Goal: Task Accomplishment & Management: Complete application form

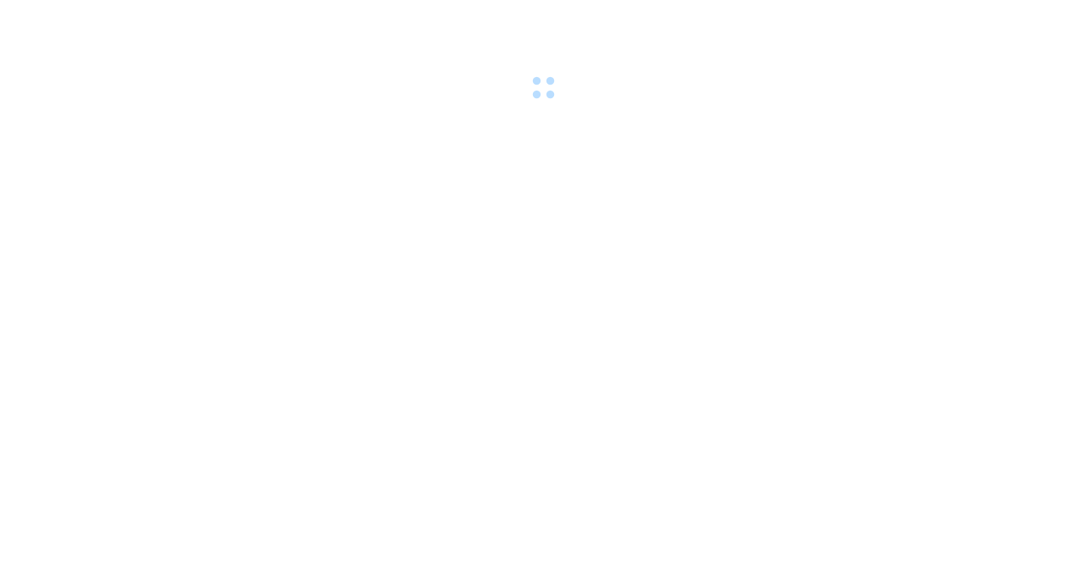
click at [1075, 166] on body at bounding box center [543, 292] width 1087 height 584
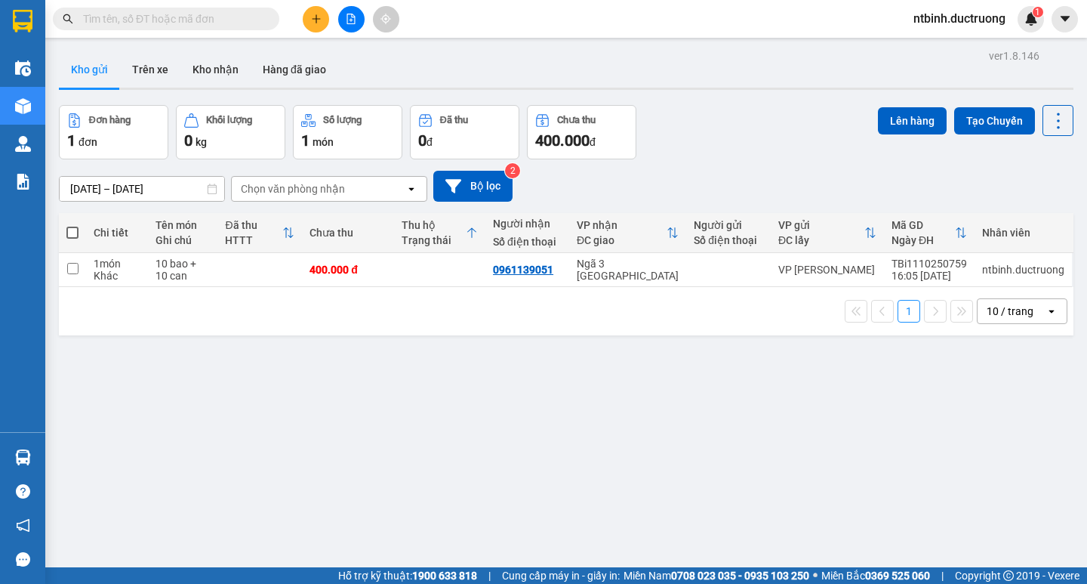
click at [316, 23] on icon "plus" at bounding box center [316, 19] width 11 height 11
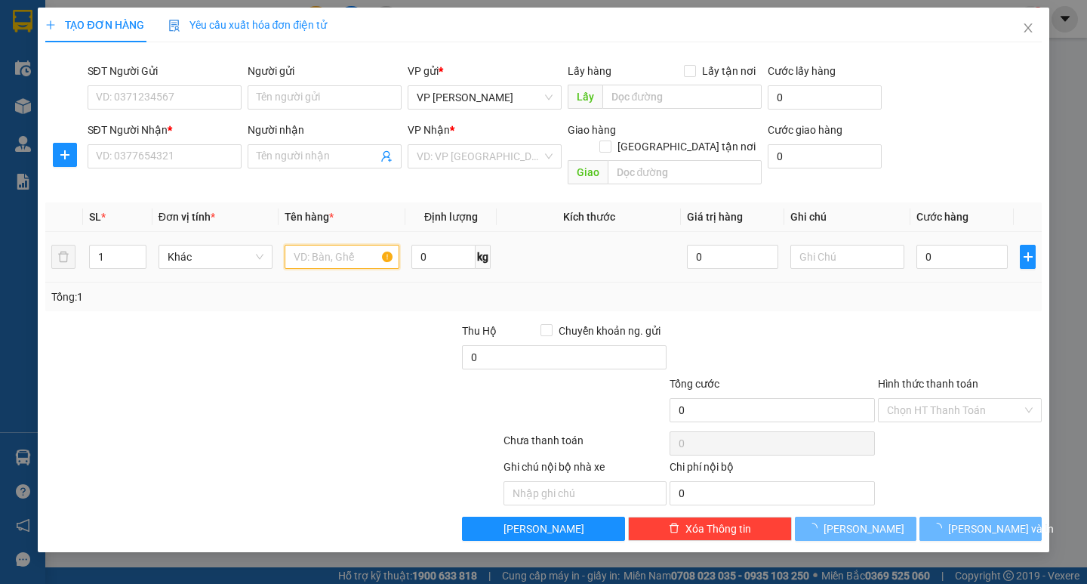
click at [320, 245] on input "text" at bounding box center [342, 257] width 114 height 24
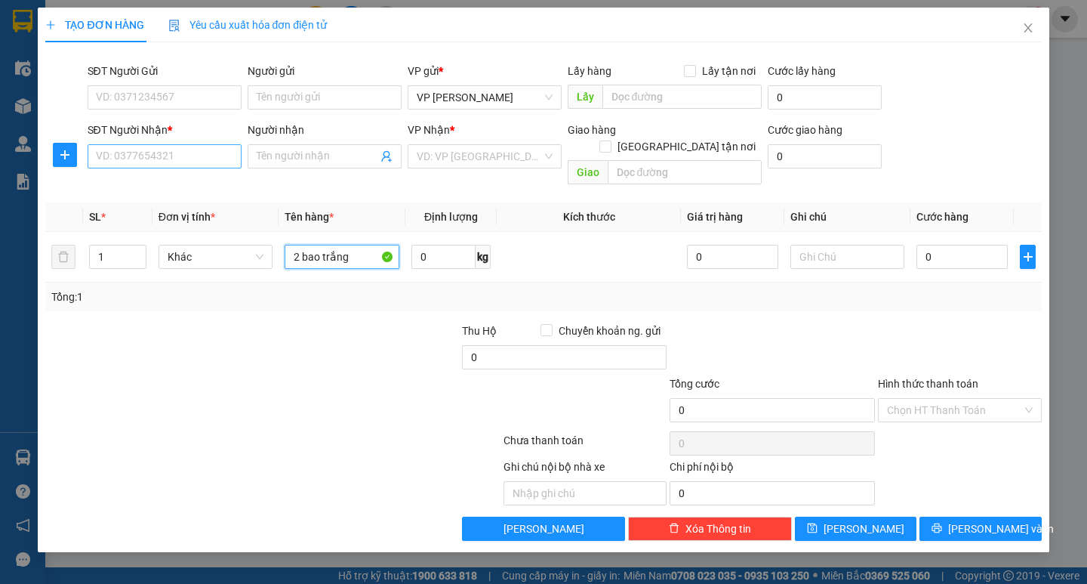
type input "2 bao trắng"
click at [168, 159] on input "SĐT Người Nhận *" at bounding box center [165, 156] width 154 height 24
drag, startPoint x: 362, startPoint y: 236, endPoint x: 205, endPoint y: 257, distance: 158.5
click at [205, 257] on tr "1 Khác 2 bao trắng 0 kg 0 0" at bounding box center [543, 257] width 996 height 51
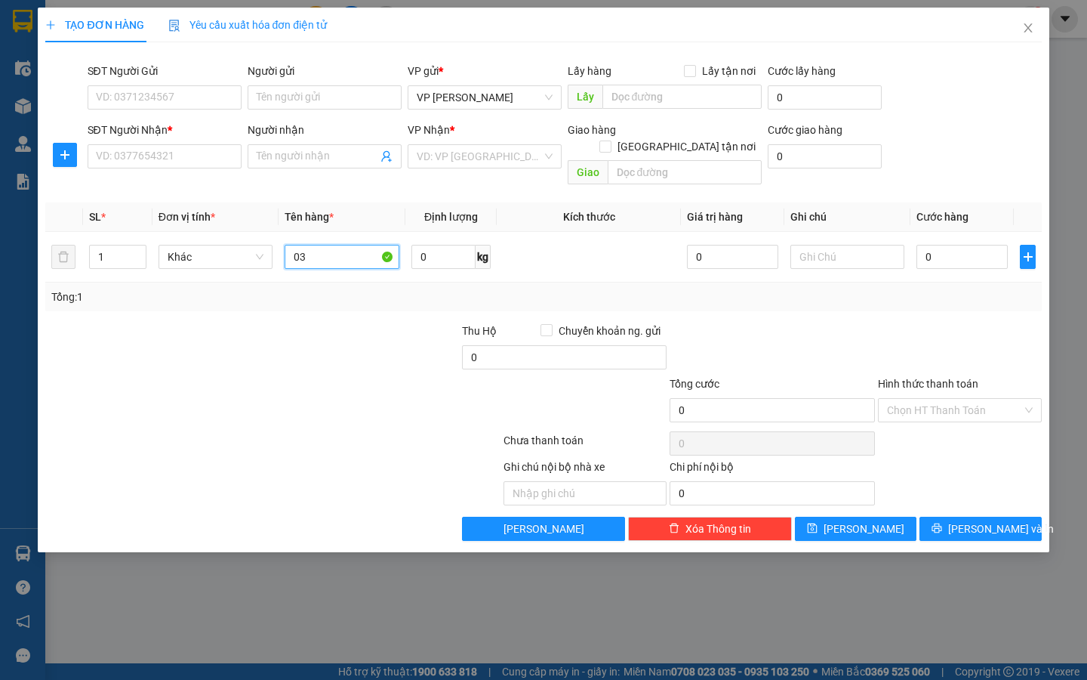
type input "03"
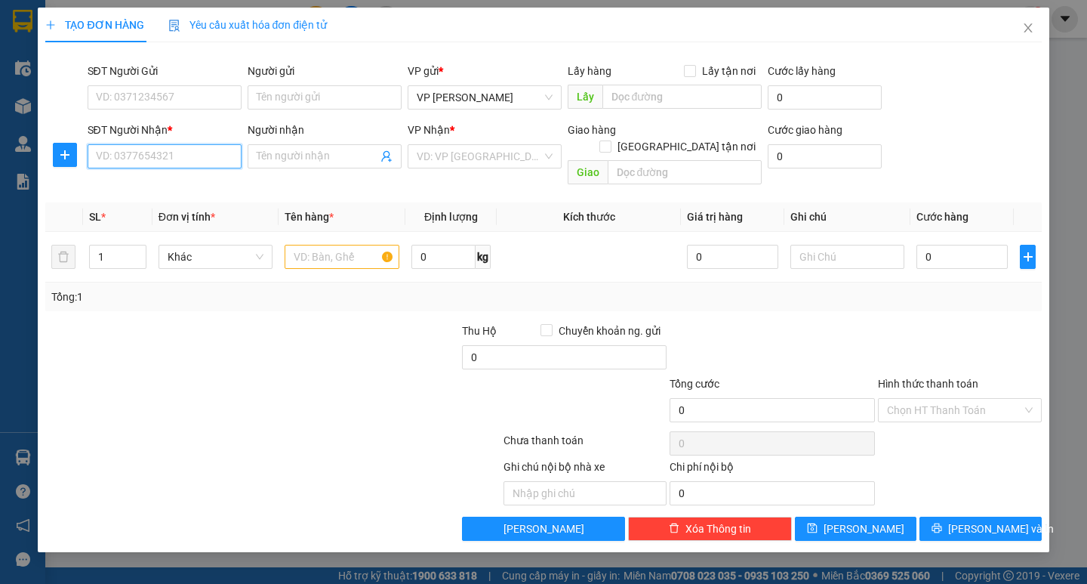
click at [158, 151] on input "SĐT Người Nhận *" at bounding box center [165, 156] width 154 height 24
click at [159, 180] on div "0385641845" at bounding box center [165, 186] width 136 height 17
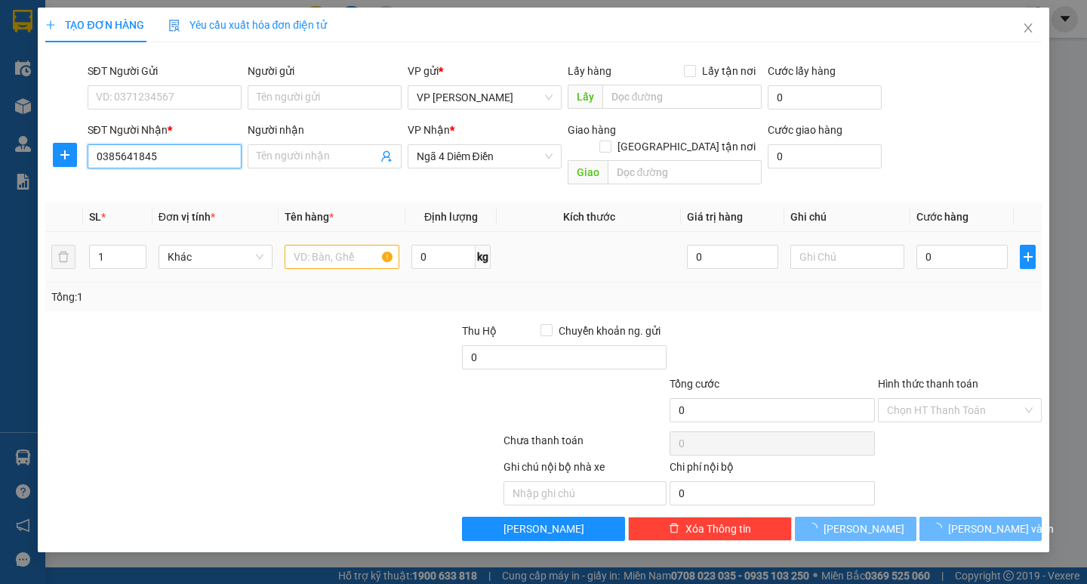
type input "0385641845"
click at [350, 245] on input "text" at bounding box center [342, 257] width 114 height 24
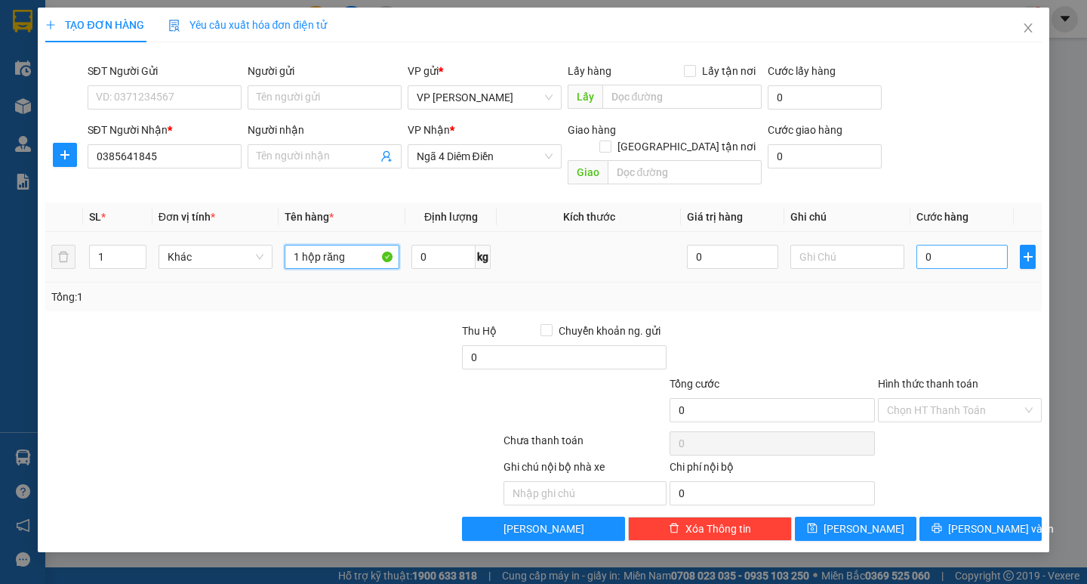
type input "1 hộp răng"
click at [932, 245] on input "0" at bounding box center [962, 257] width 91 height 24
click at [920, 247] on input "0" at bounding box center [962, 257] width 91 height 24
type input "30"
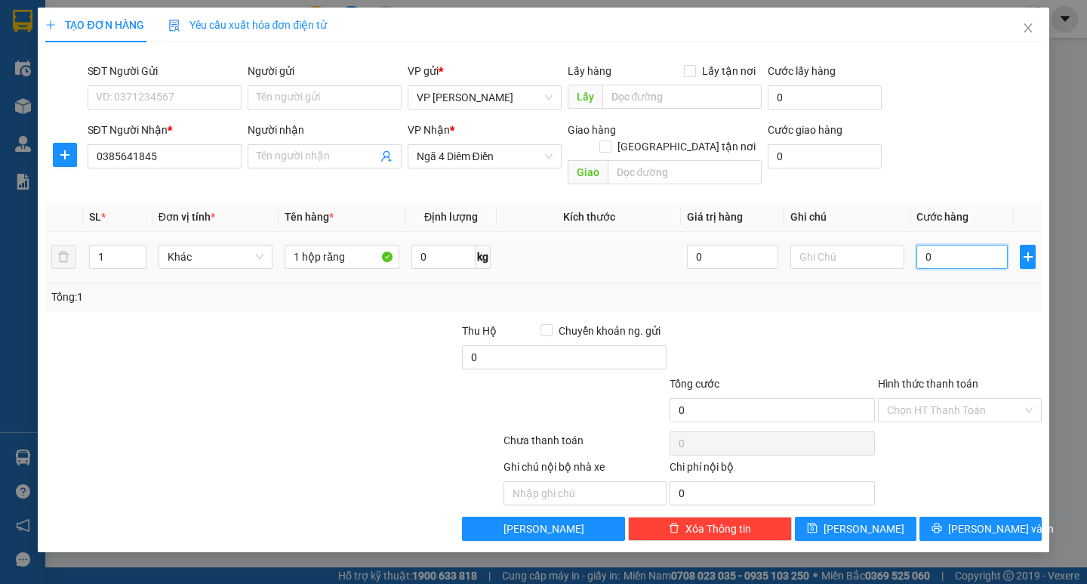
type input "30"
click at [948, 288] on div "Tổng: 1" at bounding box center [543, 296] width 984 height 17
type input "30.000"
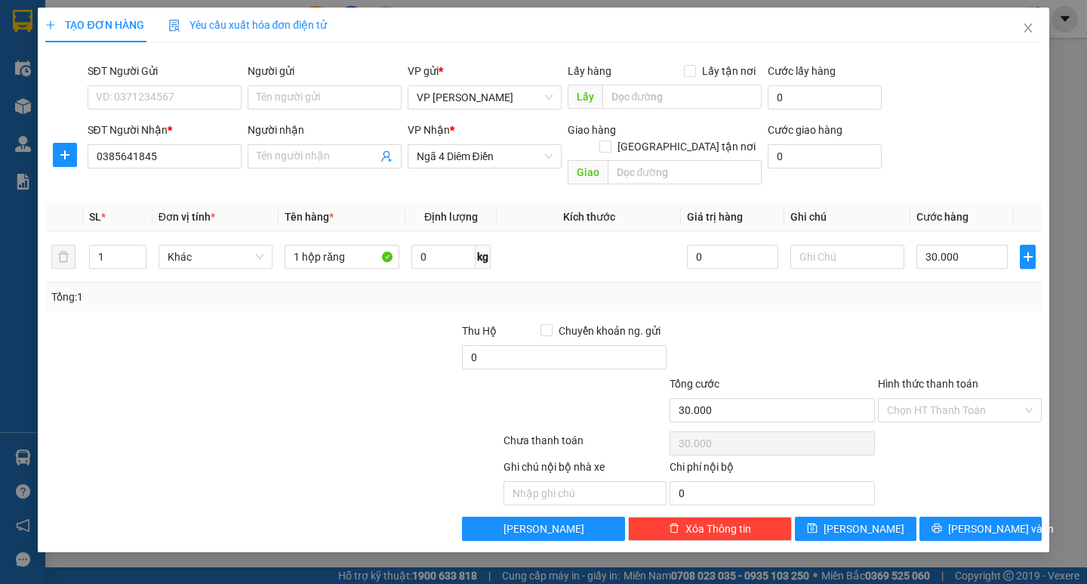
click at [997, 495] on div "Transit Pickup Surcharge Ids Transit Deliver Surcharge Ids Transit Deliver Surc…" at bounding box center [543, 297] width 996 height 486
click at [988, 520] on span "[PERSON_NAME] và In" at bounding box center [1001, 528] width 106 height 17
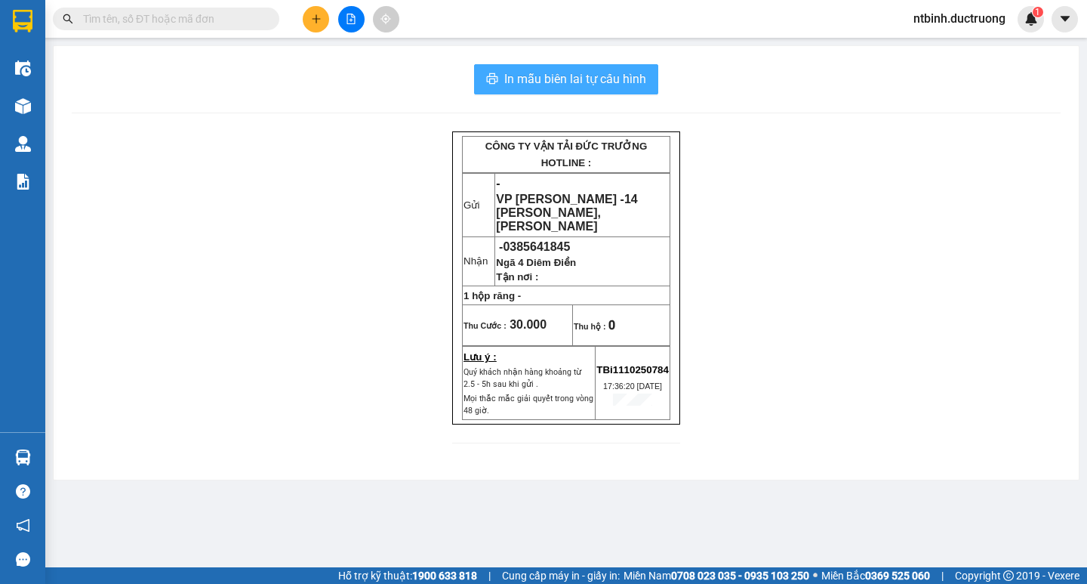
click at [640, 85] on span "In mẫu biên lai tự cấu hình" at bounding box center [575, 78] width 142 height 19
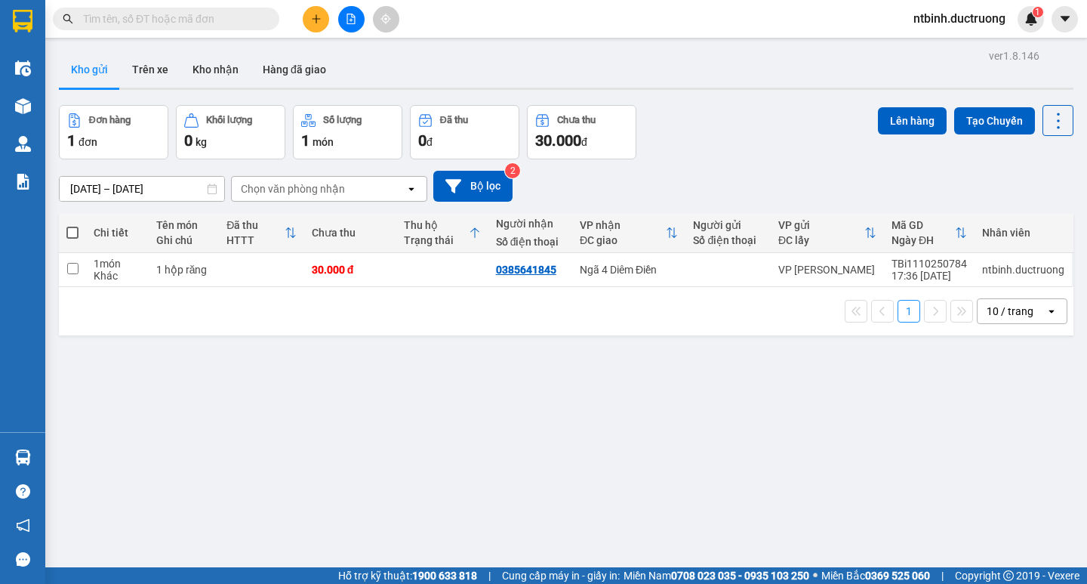
click at [309, 24] on button at bounding box center [316, 19] width 26 height 26
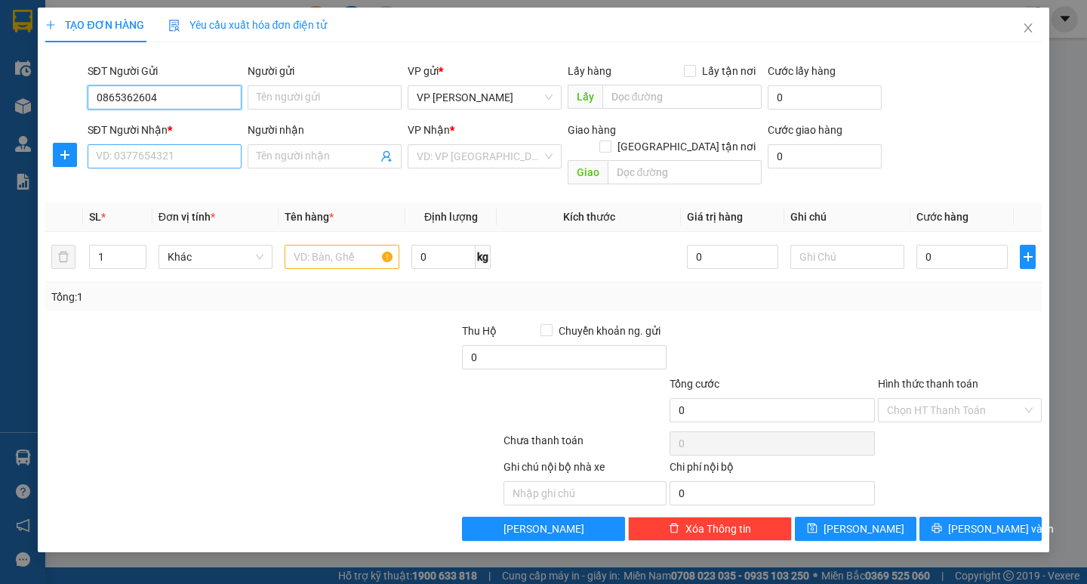
type input "0865362604"
click at [143, 164] on input "SĐT Người Nhận *" at bounding box center [165, 156] width 154 height 24
click at [120, 162] on input "0985419743" at bounding box center [165, 156] width 154 height 24
type input "0985419743"
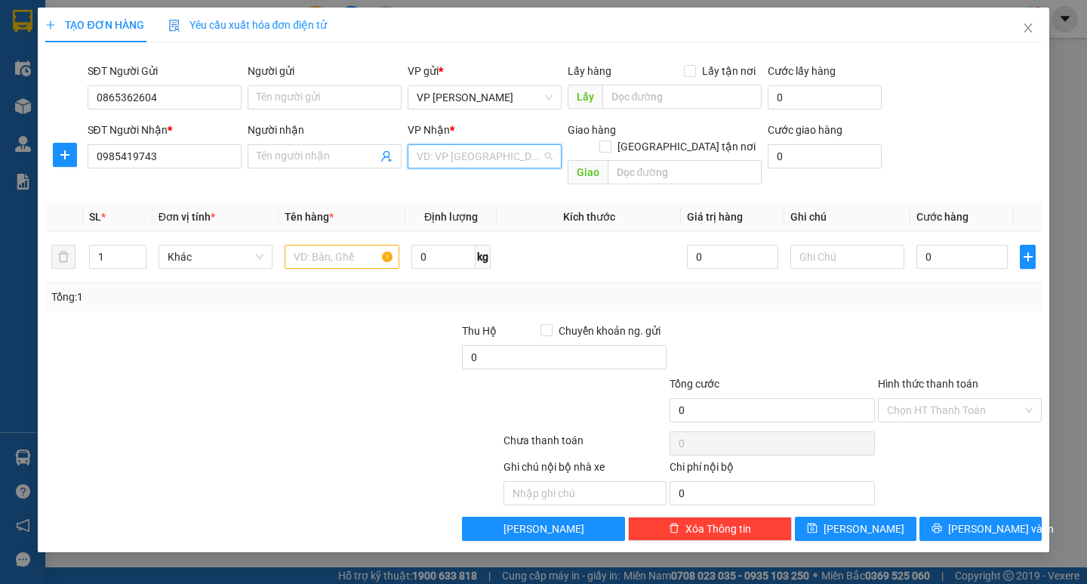
click at [479, 151] on input "search" at bounding box center [479, 156] width 125 height 23
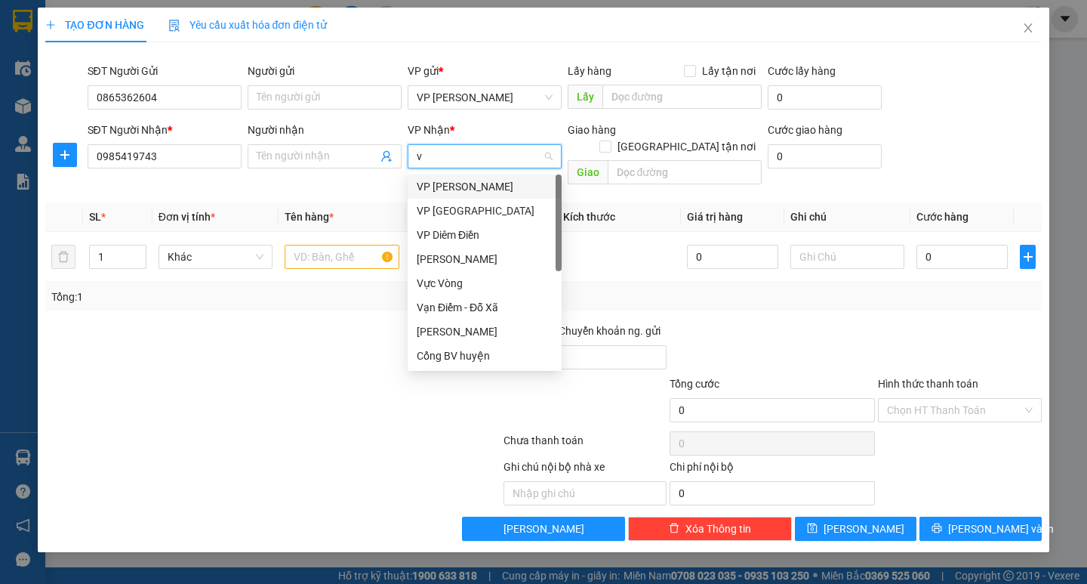
type input "vp"
click at [494, 231] on div "VP Diêm Điền" at bounding box center [485, 235] width 136 height 17
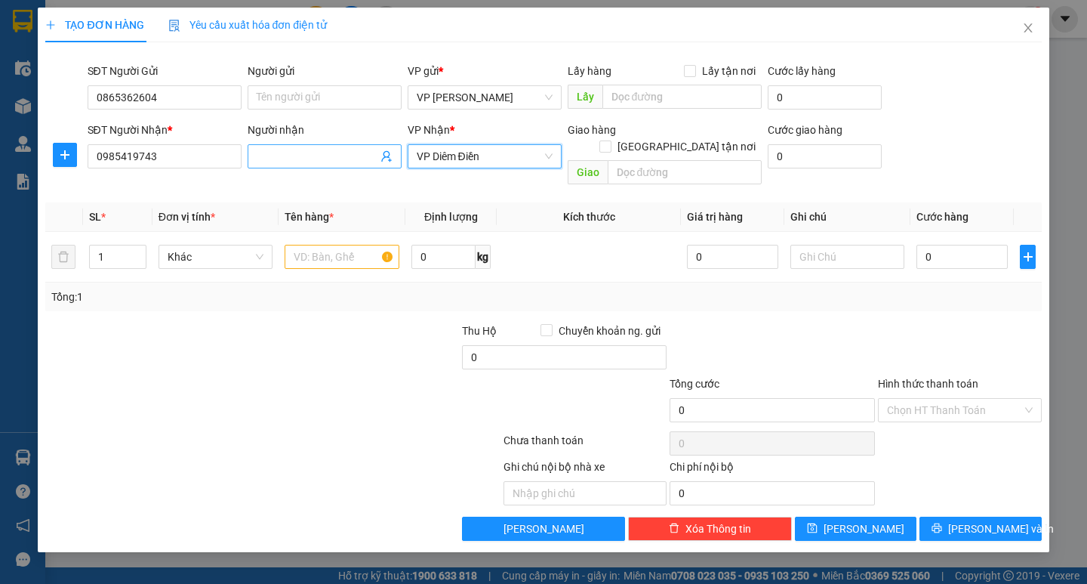
click at [316, 153] on input "Người nhận" at bounding box center [317, 156] width 121 height 17
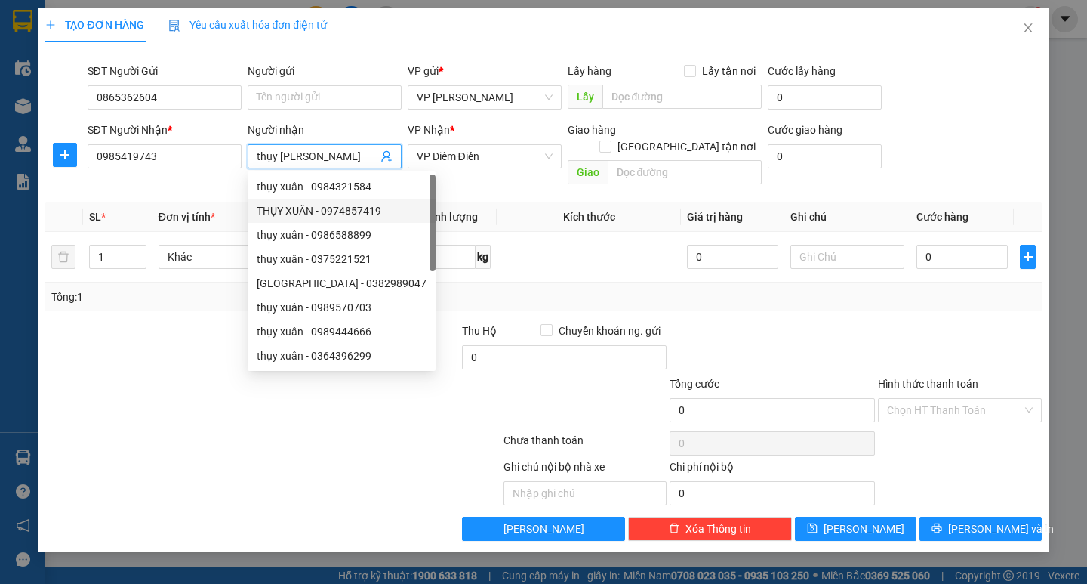
type input "thụy [PERSON_NAME]"
click at [182, 323] on div at bounding box center [148, 348] width 208 height 53
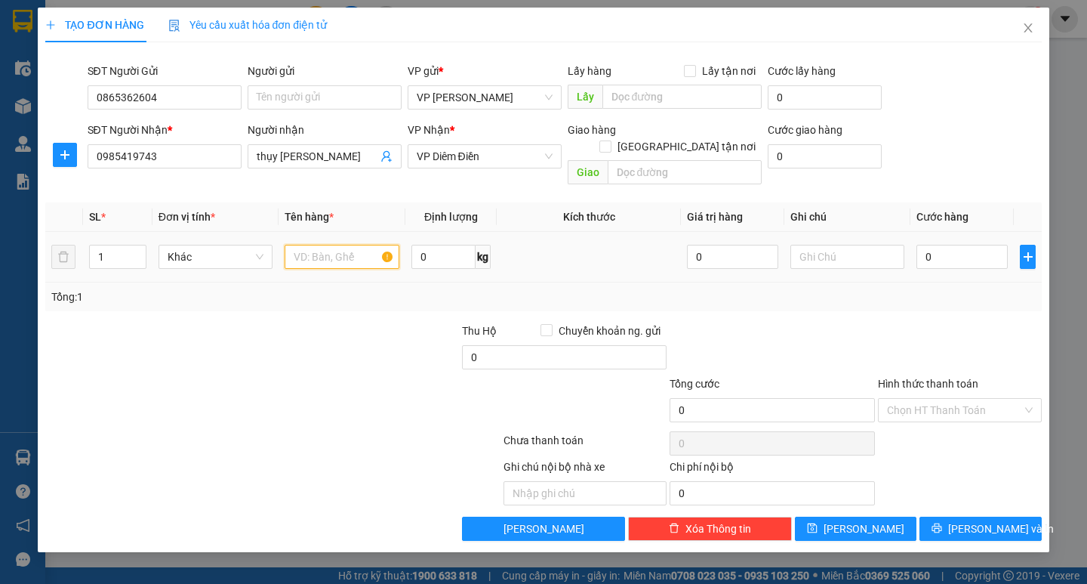
click at [308, 245] on input "text" at bounding box center [342, 257] width 114 height 24
type input "1 bọc đỏ"
click at [939, 245] on input "0" at bounding box center [962, 257] width 91 height 24
click at [935, 245] on input "0" at bounding box center [962, 257] width 91 height 24
click at [923, 245] on input "0" at bounding box center [962, 257] width 91 height 24
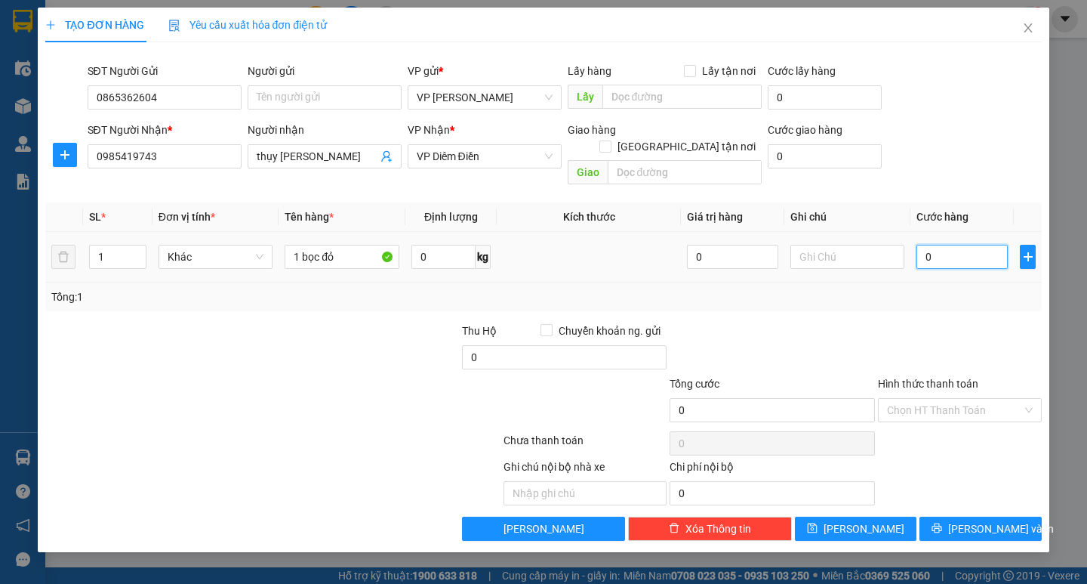
type input "40"
click at [995, 520] on span "[PERSON_NAME] và In" at bounding box center [1001, 528] width 106 height 17
type input "40.000"
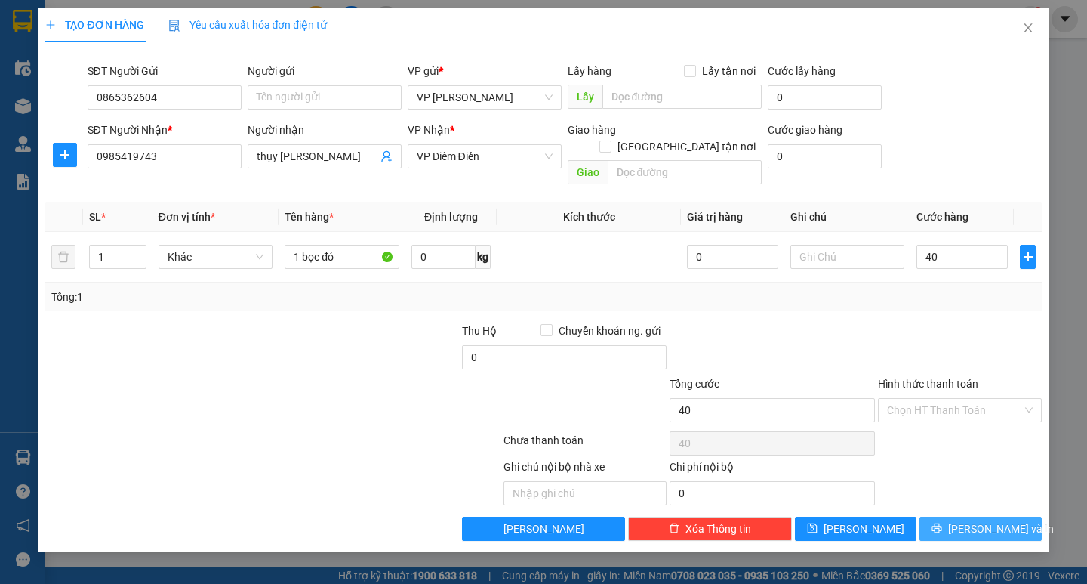
type input "40.000"
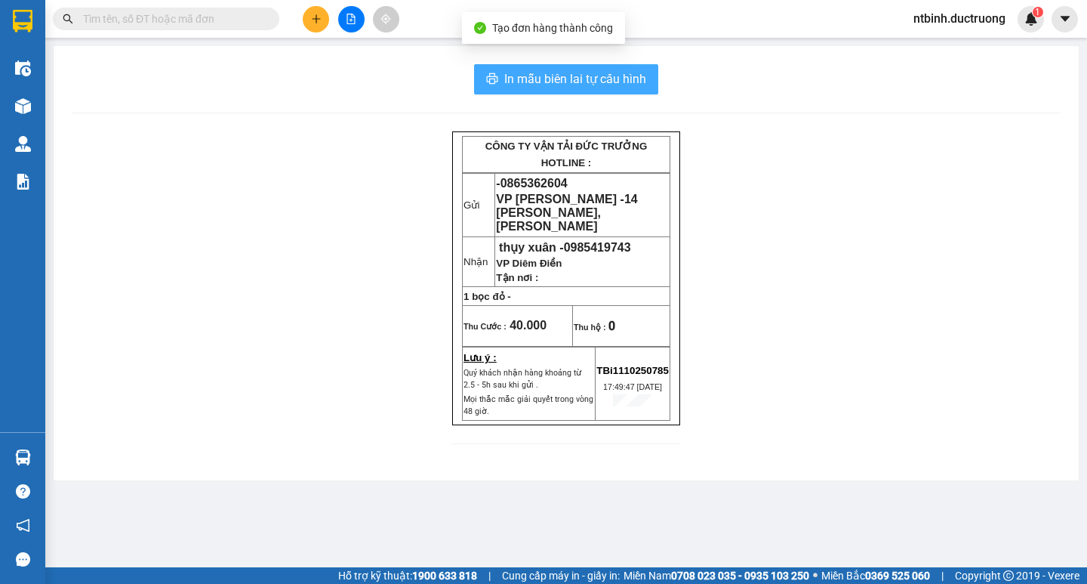
click at [609, 88] on span "In mẫu biên lai tự cấu hình" at bounding box center [575, 78] width 142 height 19
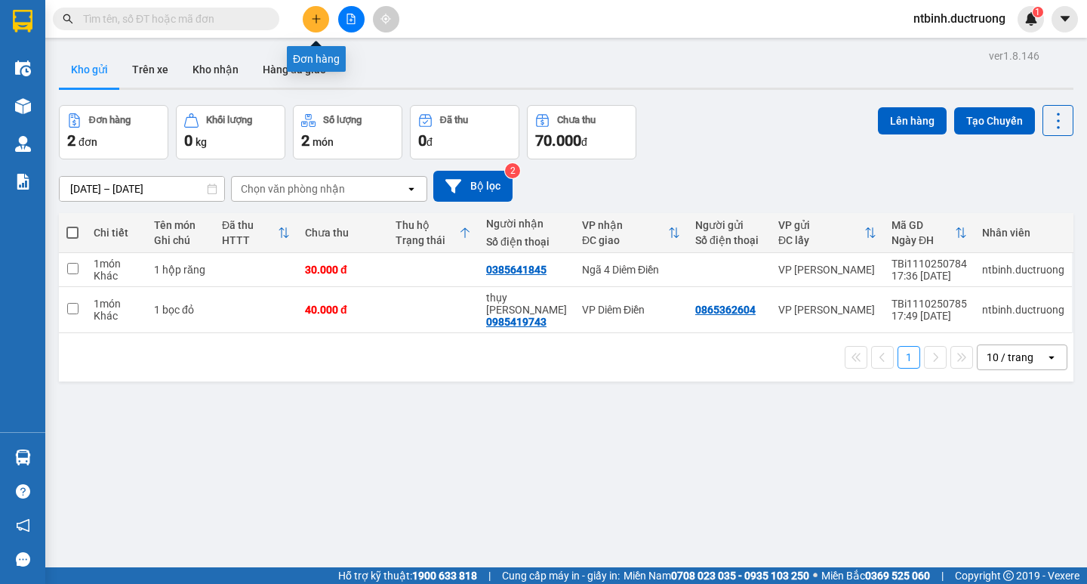
click at [320, 15] on icon "plus" at bounding box center [316, 19] width 11 height 11
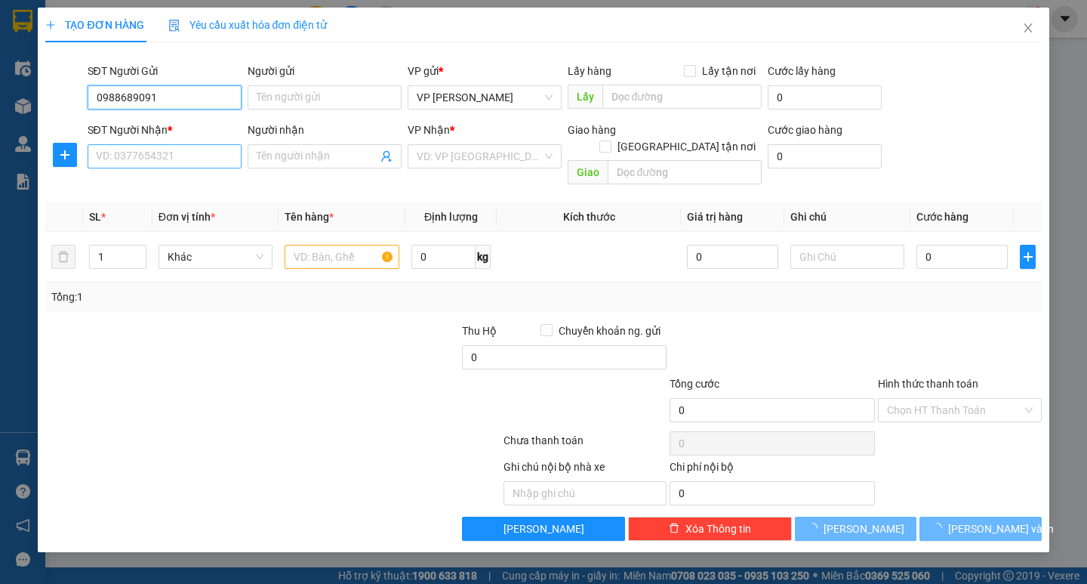
type input "0988689091"
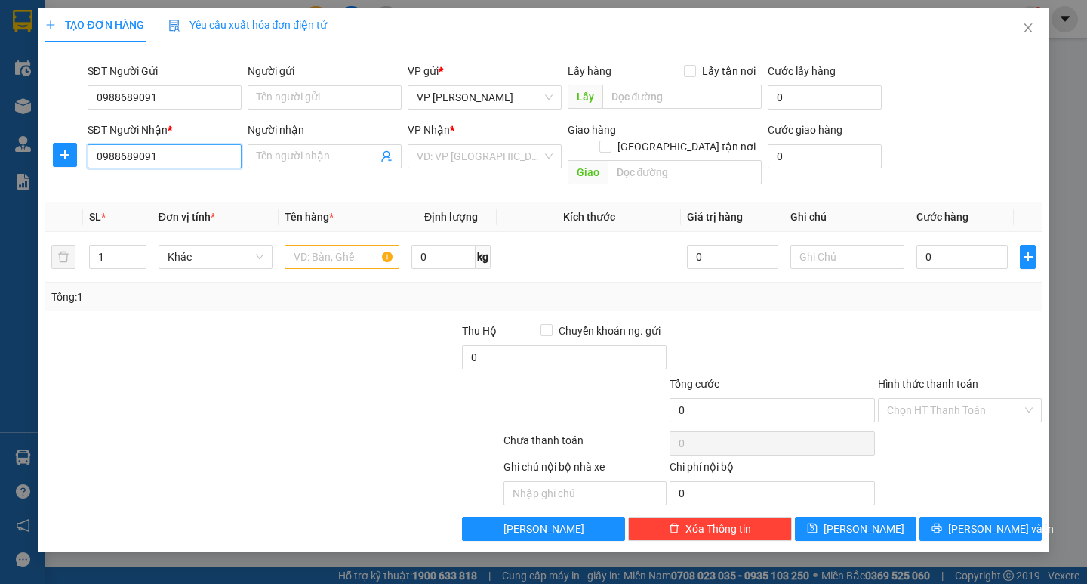
click at [175, 157] on input "0988689091" at bounding box center [165, 156] width 154 height 24
drag, startPoint x: 168, startPoint y: 157, endPoint x: 17, endPoint y: 183, distance: 153.2
click at [17, 183] on div "TẠO ĐƠN HÀNG Yêu cầu xuất hóa đơn điện tử Transit Pickup Surcharge Ids Transit …" at bounding box center [543, 292] width 1087 height 584
type input "0389534598"
click at [426, 154] on input "search" at bounding box center [479, 156] width 125 height 23
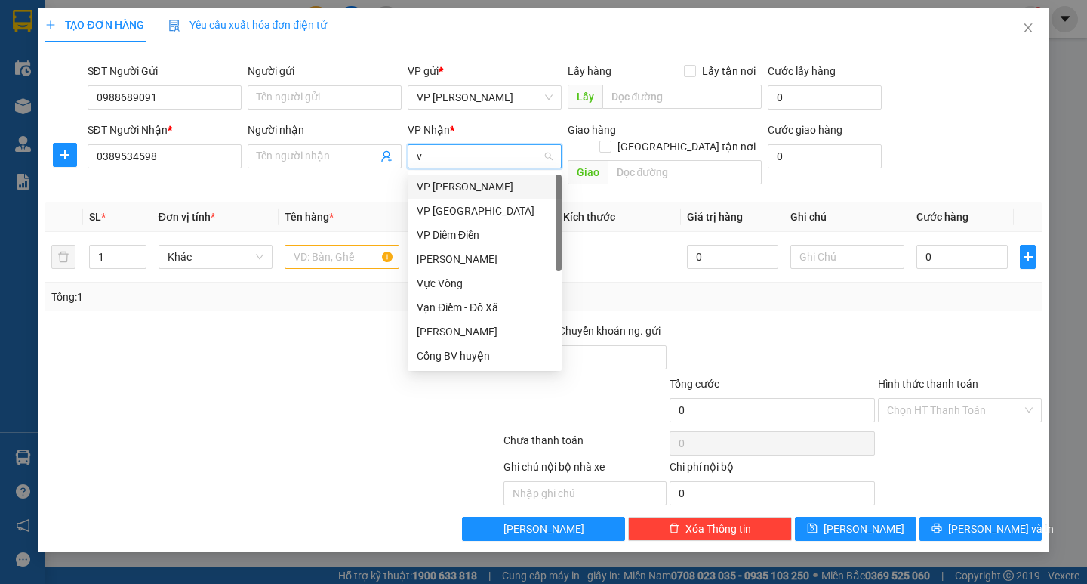
type input "vo"
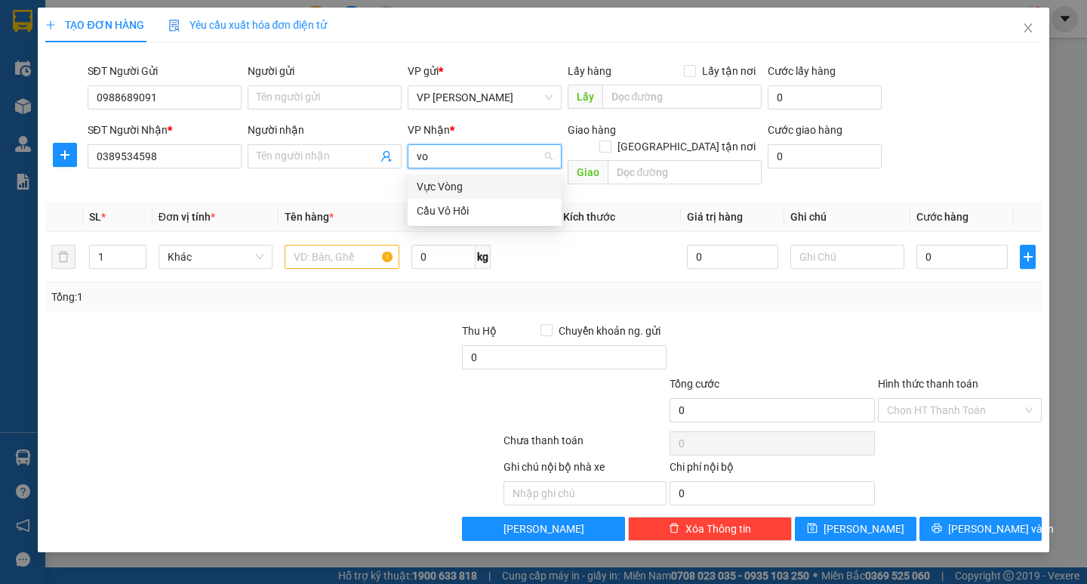
click at [461, 207] on div "Cầu Vô Hối" at bounding box center [485, 210] width 136 height 17
type input "d"
click at [492, 163] on span "Cầu Vô Hối" at bounding box center [485, 156] width 136 height 23
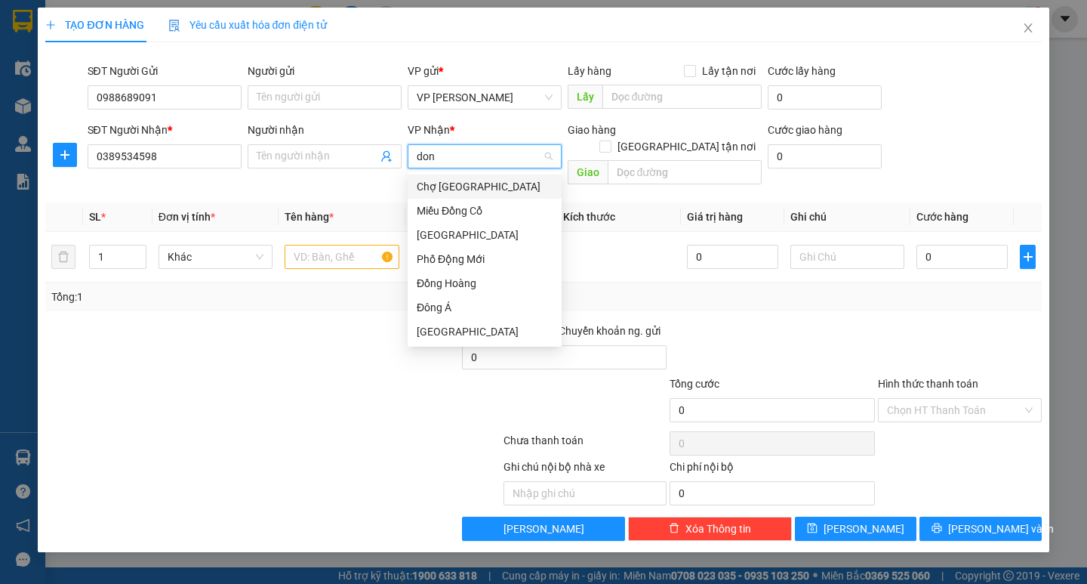
type input "dong"
click at [452, 331] on div "[GEOGRAPHIC_DATA]" at bounding box center [485, 331] width 136 height 17
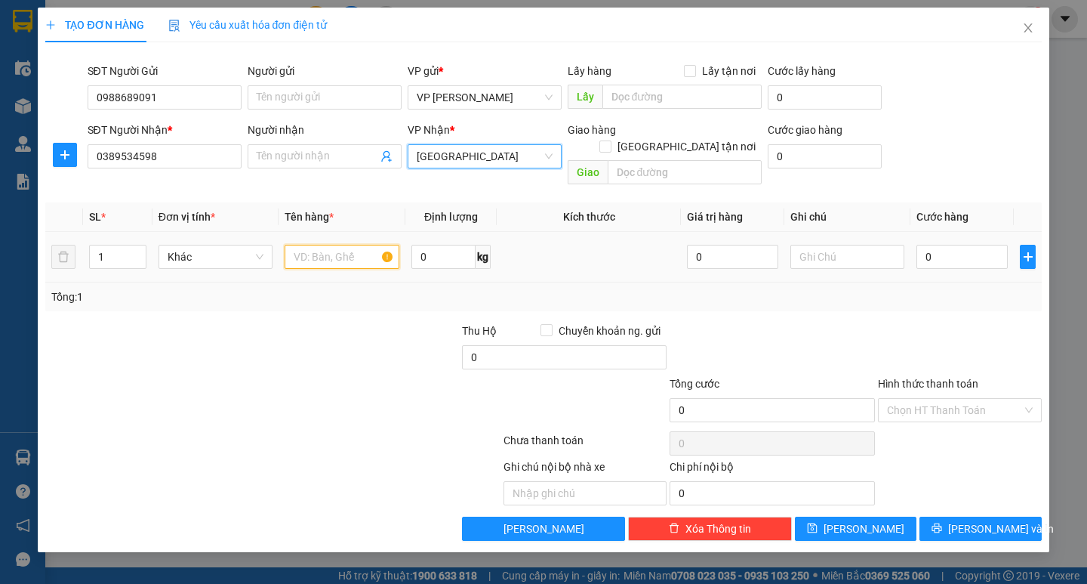
click at [323, 245] on input "text" at bounding box center [342, 257] width 114 height 24
type input "2 bao"
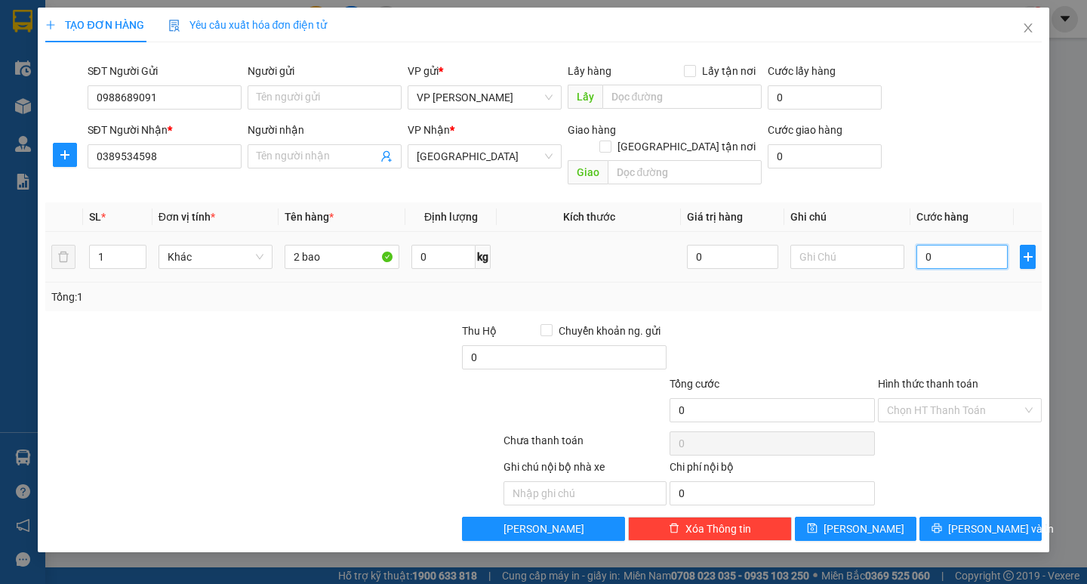
click at [934, 249] on input "0" at bounding box center [962, 257] width 91 height 24
click at [907, 249] on td at bounding box center [847, 257] width 126 height 51
click at [935, 245] on input "0" at bounding box center [962, 257] width 91 height 24
click at [927, 245] on input "0" at bounding box center [962, 257] width 91 height 24
type input "10"
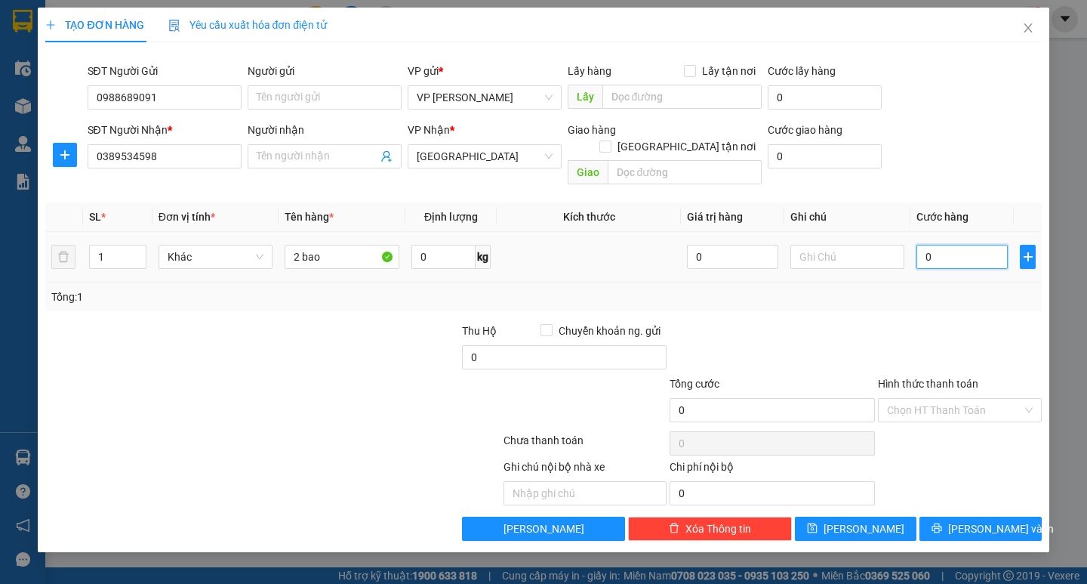
type input "10"
click at [942, 288] on div "Tổng: 1" at bounding box center [543, 296] width 984 height 17
type input "1.120.000"
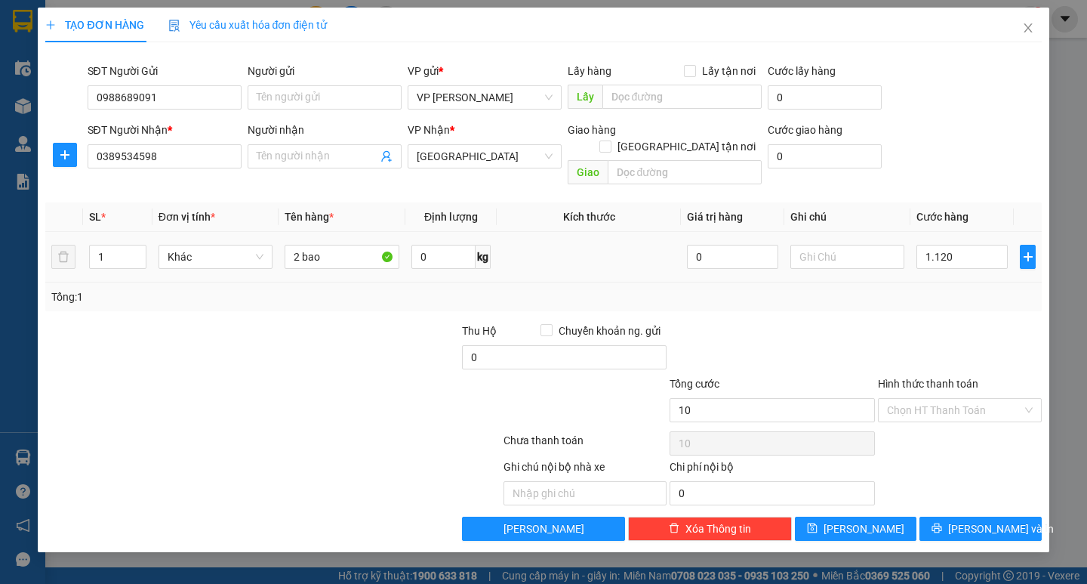
type input "1.120.000"
click at [963, 242] on div "1.120.000" at bounding box center [962, 257] width 91 height 30
click at [951, 247] on input "1.120.000" at bounding box center [962, 257] width 91 height 24
type input "0"
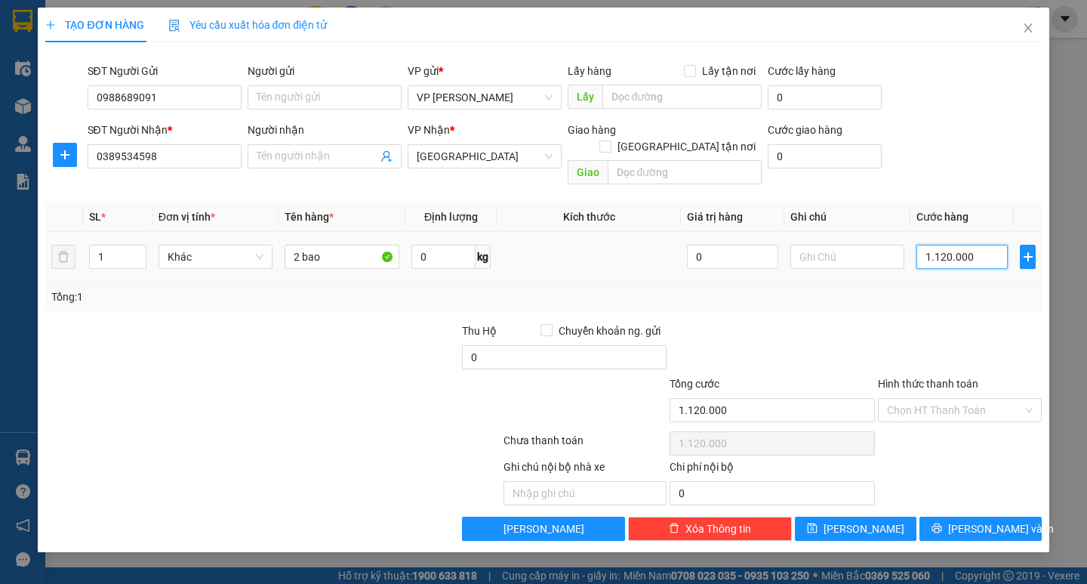
type input "0"
click at [921, 245] on input "0" at bounding box center [962, 257] width 91 height 24
type input "10"
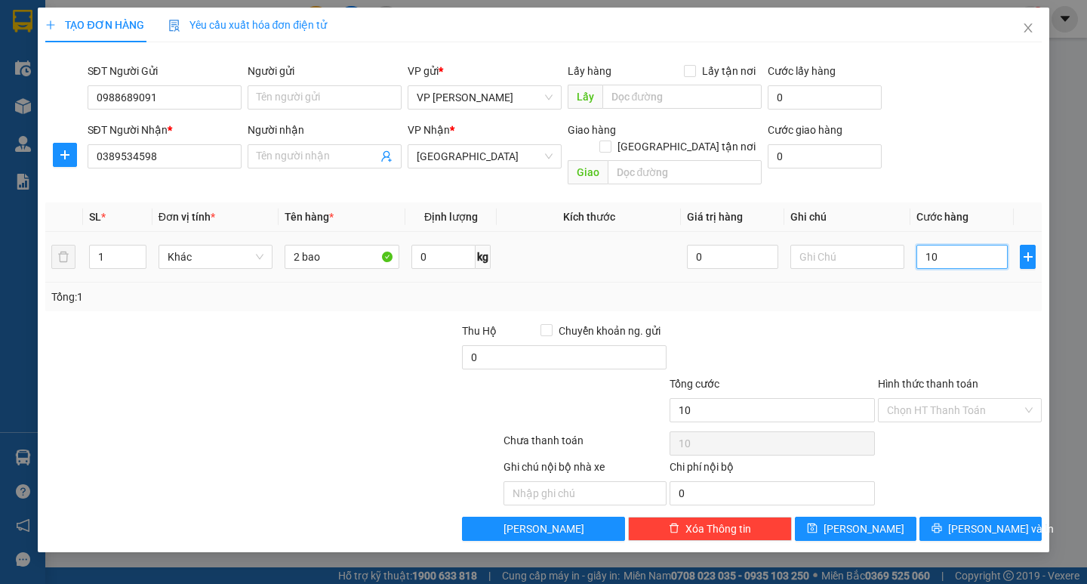
type input "120"
click at [939, 299] on div "Transit Pickup Surcharge Ids Transit Deliver Surcharge Ids Transit Deliver Surc…" at bounding box center [543, 297] width 996 height 486
type input "120.000"
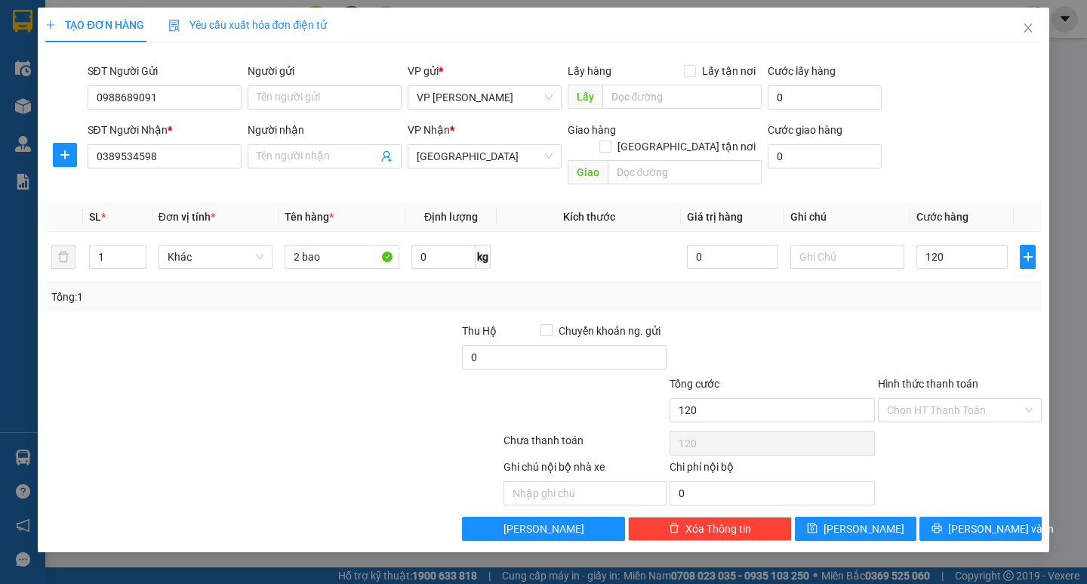
type input "120.000"
click at [994, 520] on span "[PERSON_NAME] và In" at bounding box center [1001, 528] width 106 height 17
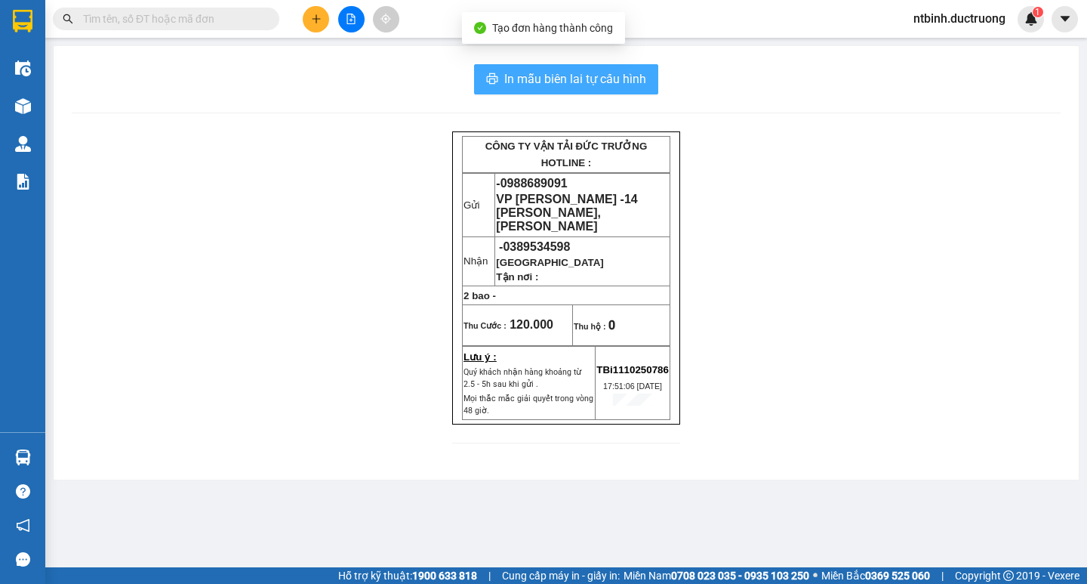
click at [573, 72] on span "In mẫu biên lai tự cấu hình" at bounding box center [575, 78] width 142 height 19
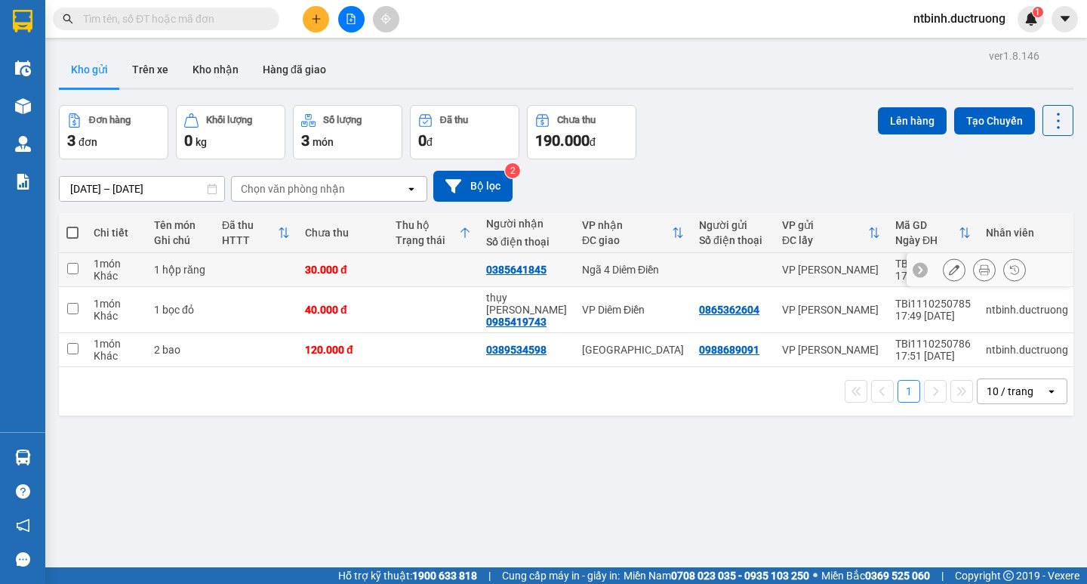
click at [453, 257] on td at bounding box center [433, 270] width 91 height 34
checkbox input "true"
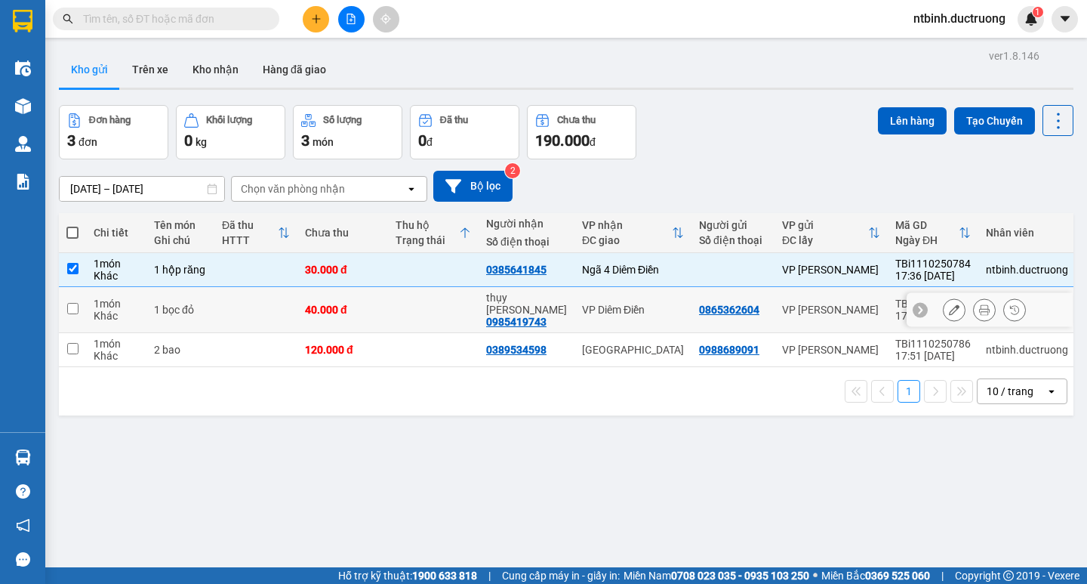
click at [438, 308] on td at bounding box center [433, 310] width 91 height 46
checkbox input "true"
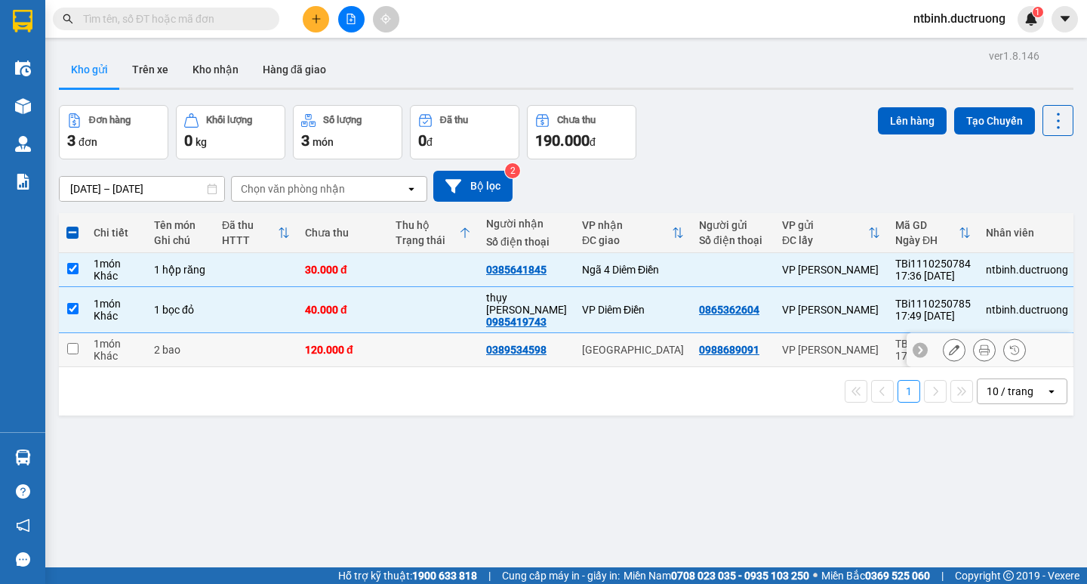
click at [438, 333] on td at bounding box center [433, 350] width 91 height 34
checkbox input "true"
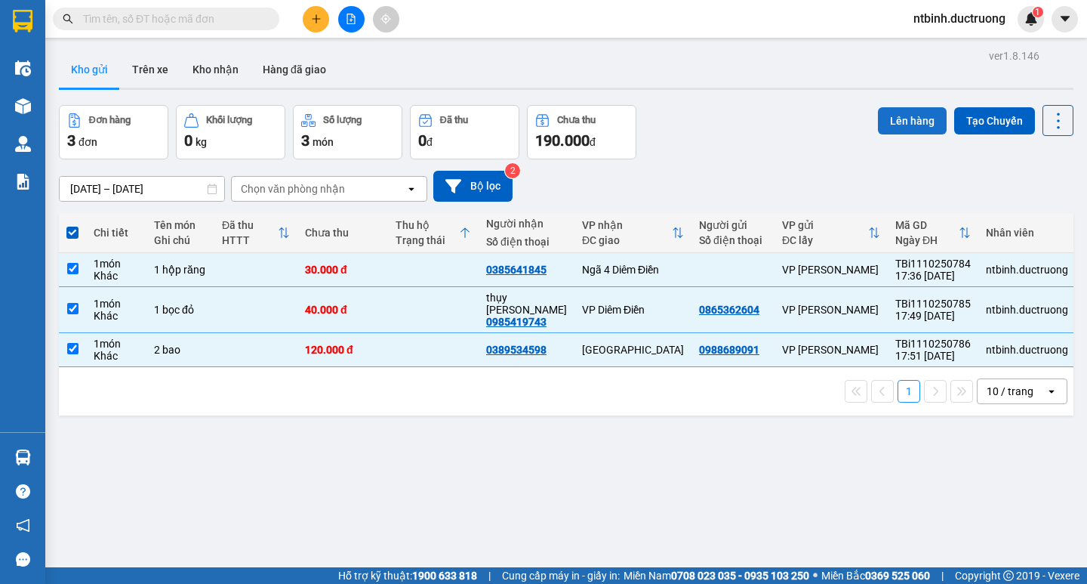
click at [911, 128] on button "Lên hàng" at bounding box center [912, 120] width 69 height 27
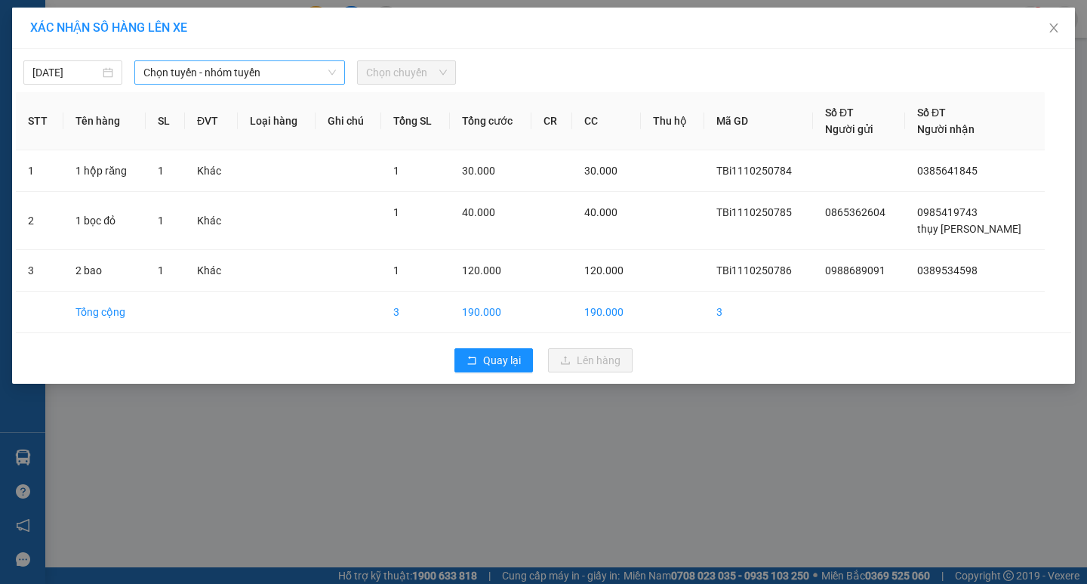
click at [268, 69] on span "Chọn tuyến - nhóm tuyến" at bounding box center [239, 72] width 193 height 23
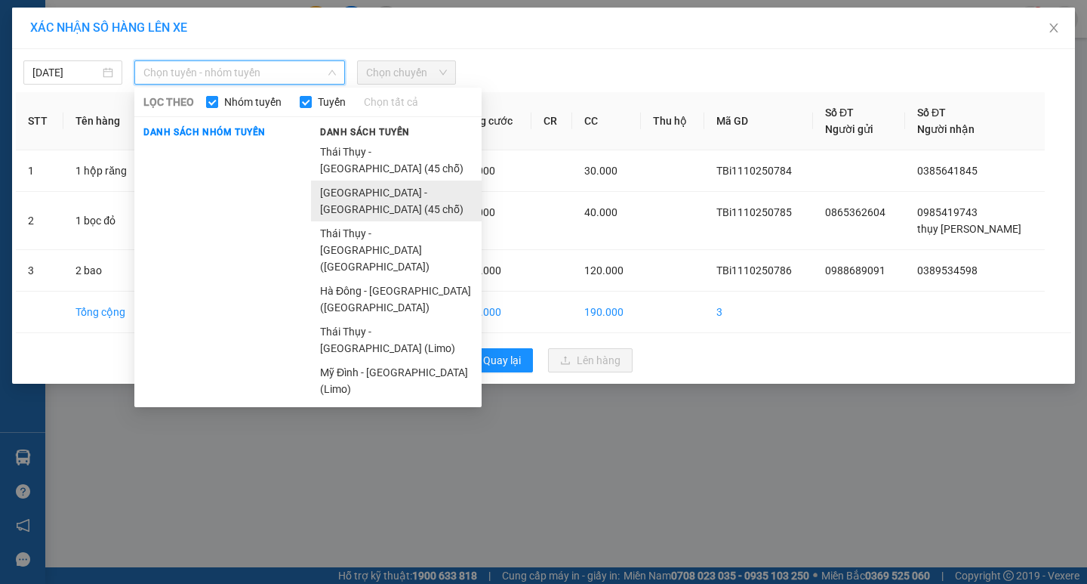
click at [377, 180] on li "[GEOGRAPHIC_DATA] - [GEOGRAPHIC_DATA] (45 chỗ)" at bounding box center [396, 200] width 171 height 41
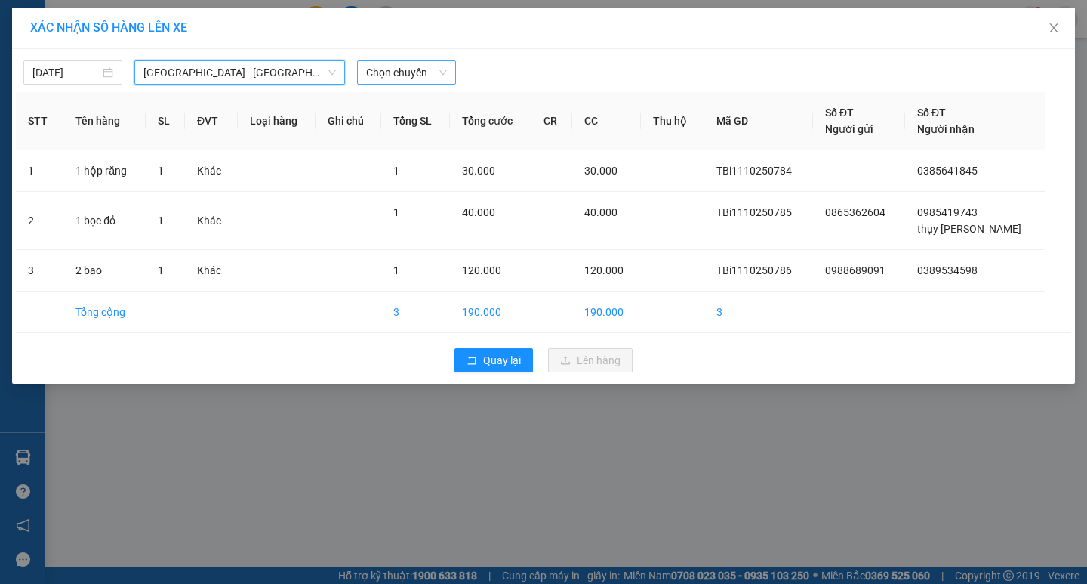
click at [397, 72] on span "Chọn chuyến" at bounding box center [406, 72] width 81 height 23
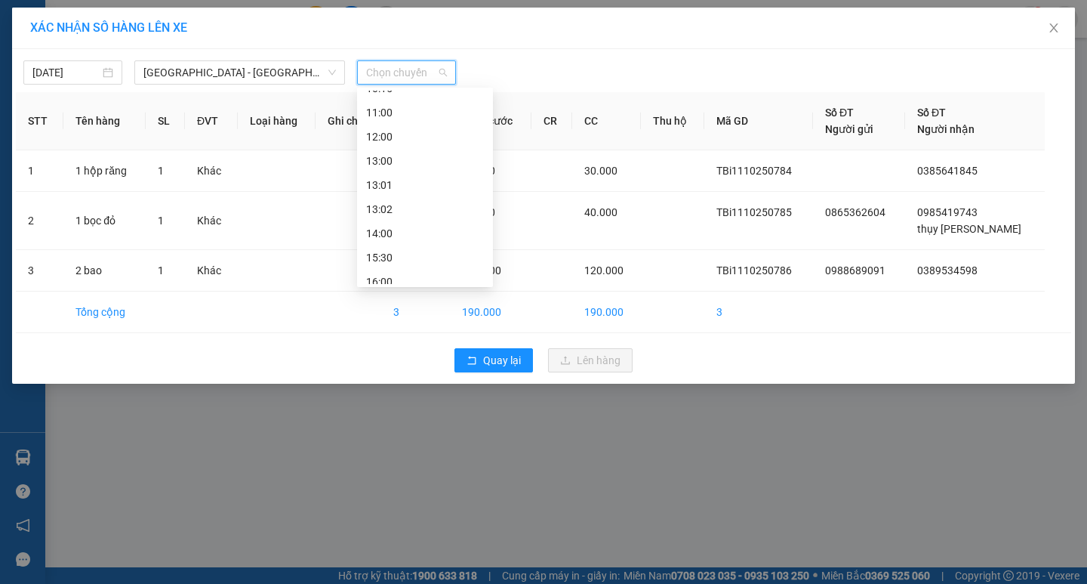
scroll to position [266, 0]
click at [396, 224] on div "18:30" at bounding box center [425, 223] width 118 height 17
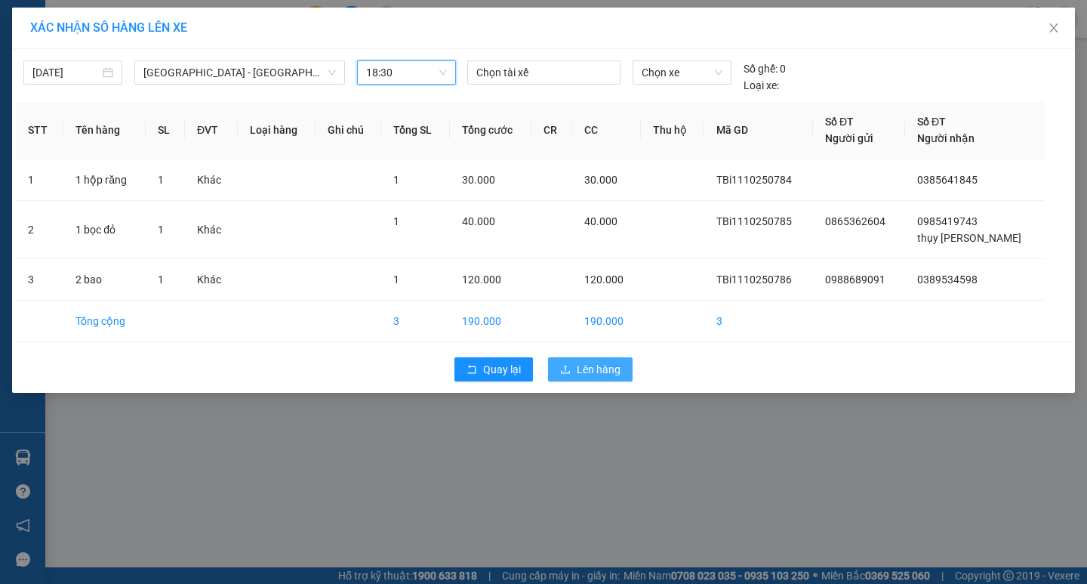
click at [569, 371] on icon "upload" at bounding box center [565, 369] width 11 height 11
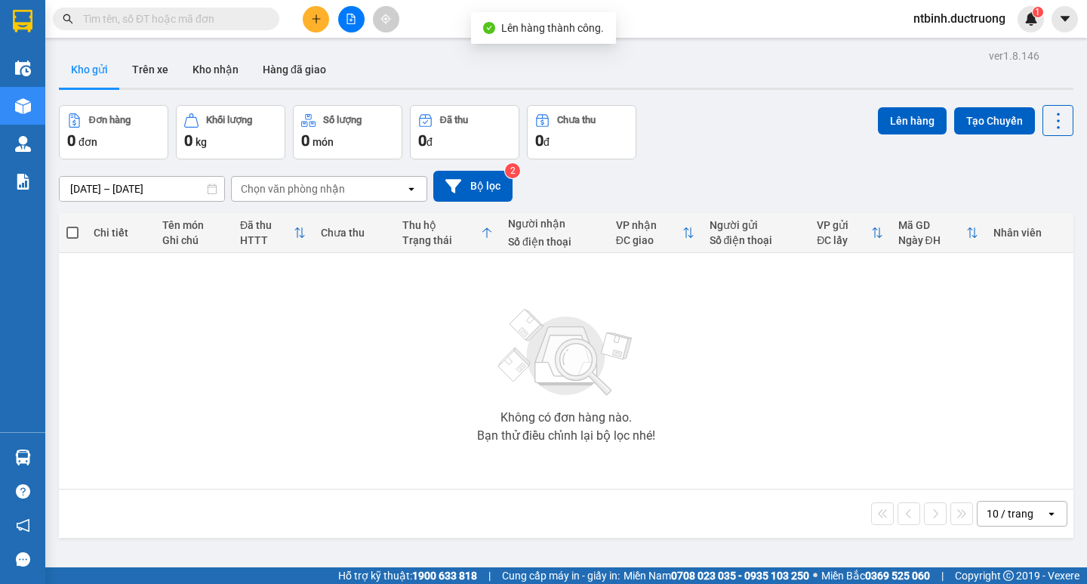
click at [346, 24] on button at bounding box center [351, 19] width 26 height 26
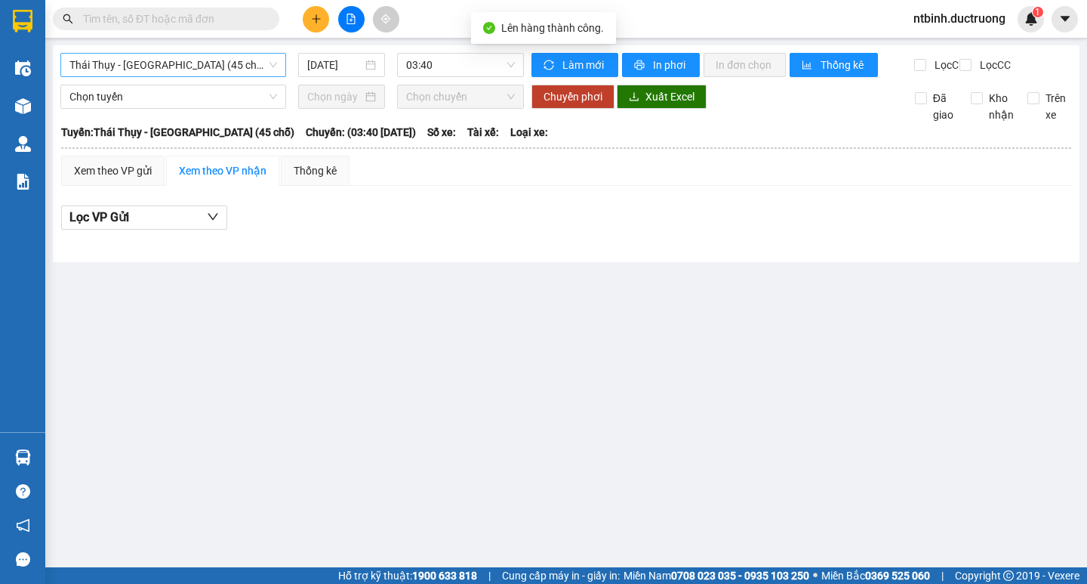
click at [170, 71] on span "Thái Thụy - [GEOGRAPHIC_DATA] (45 chỗ)" at bounding box center [173, 65] width 208 height 23
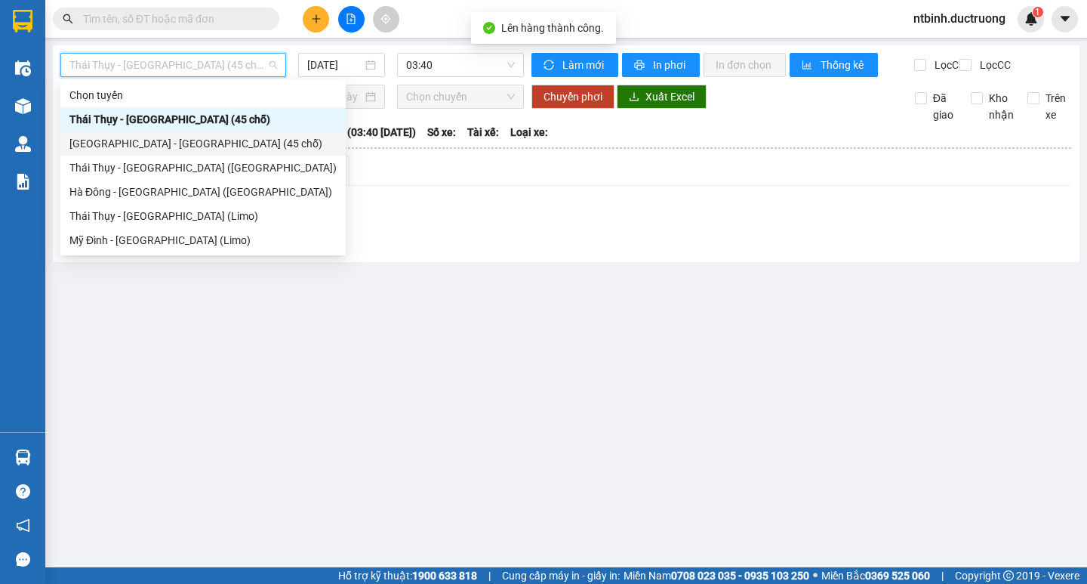
click at [154, 144] on div "[GEOGRAPHIC_DATA] - [GEOGRAPHIC_DATA] (45 chỗ)" at bounding box center [202, 143] width 267 height 17
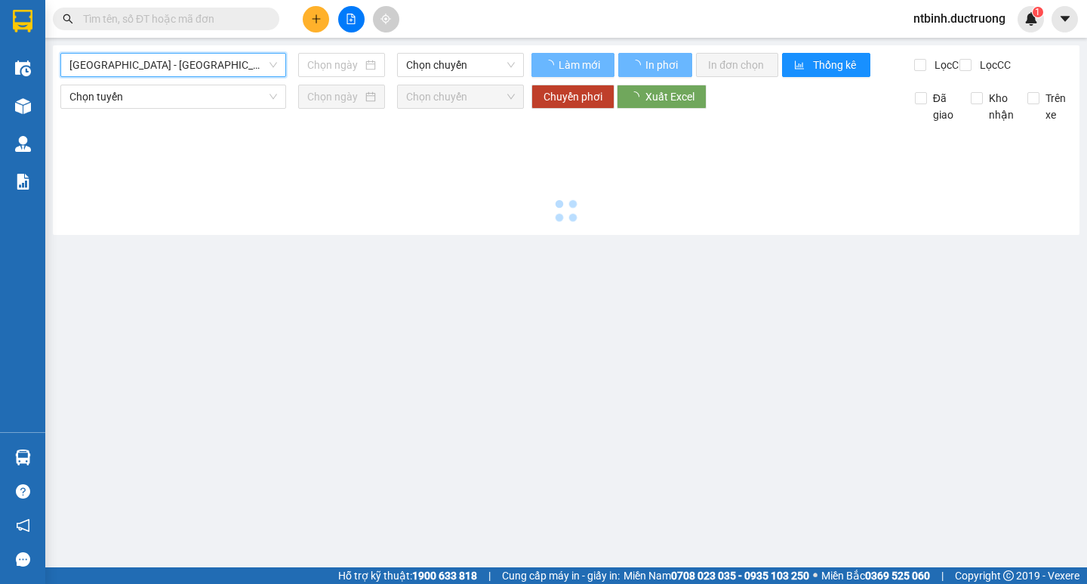
type input "[DATE]"
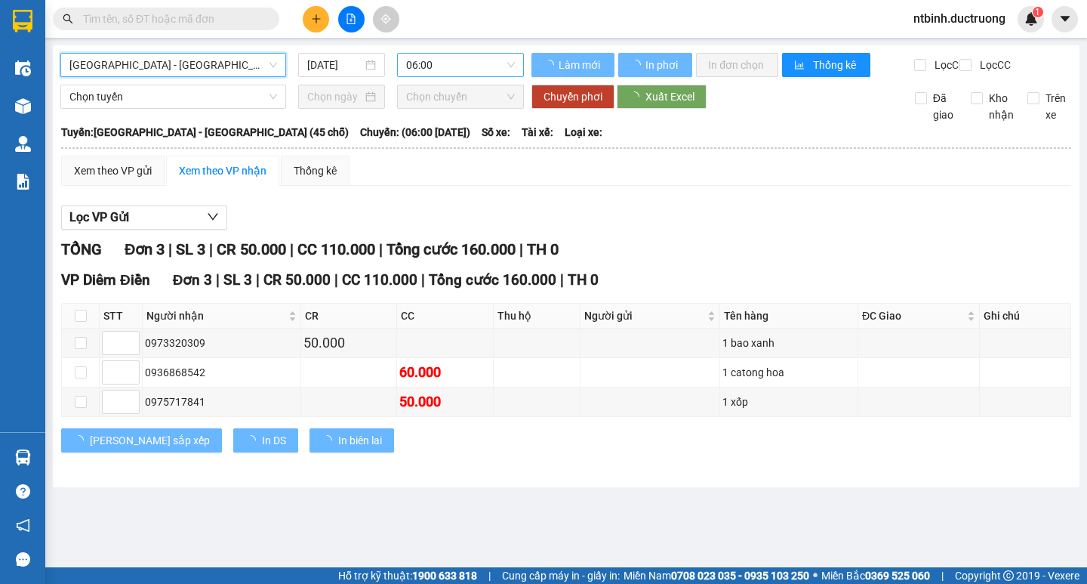
click at [434, 66] on span "06:00" at bounding box center [460, 65] width 109 height 23
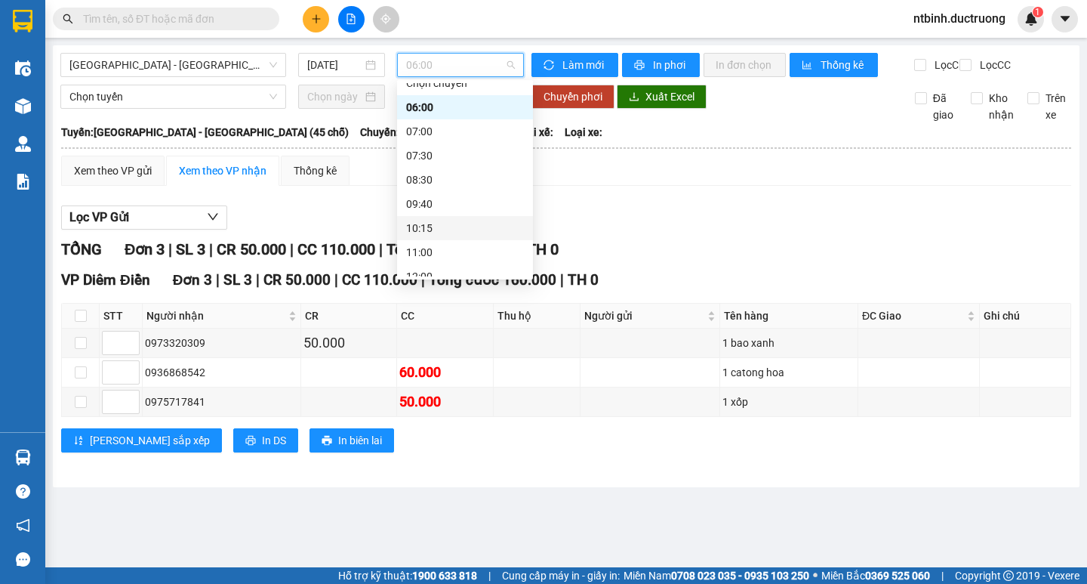
scroll to position [266, 0]
click at [423, 205] on div "18:30" at bounding box center [465, 216] width 136 height 24
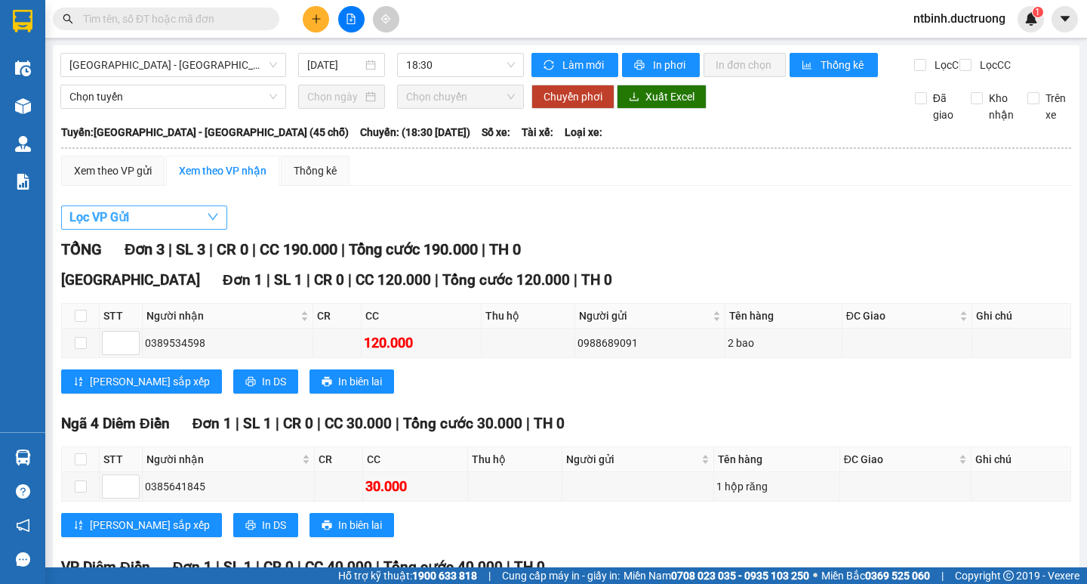
click at [169, 230] on button "Lọc VP Gửi" at bounding box center [144, 217] width 166 height 24
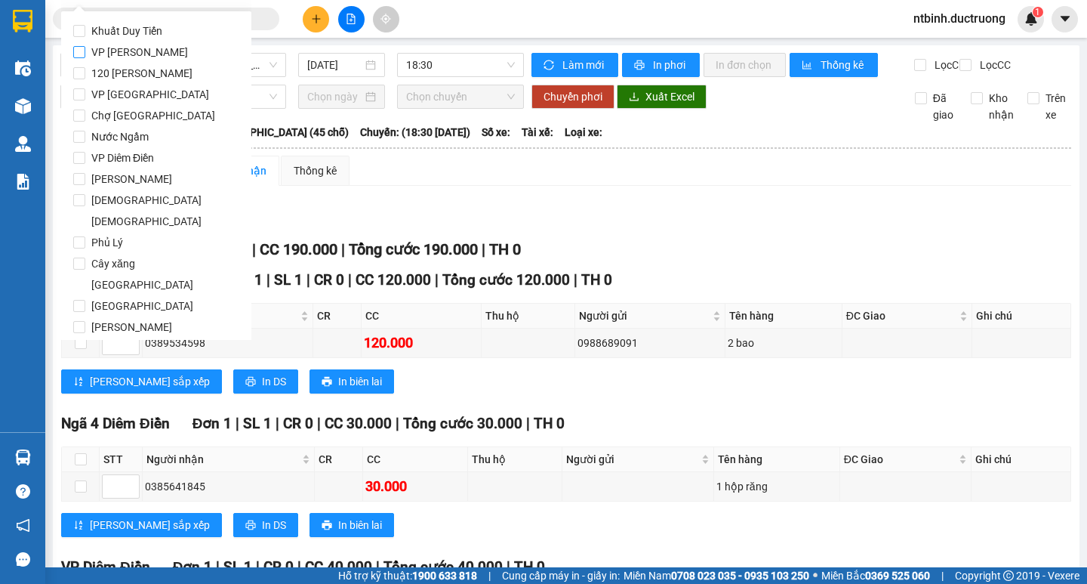
click at [134, 58] on span "VP [PERSON_NAME]" at bounding box center [139, 52] width 109 height 21
click at [85, 58] on input "VP [PERSON_NAME]" at bounding box center [79, 52] width 12 height 12
checkbox input "true"
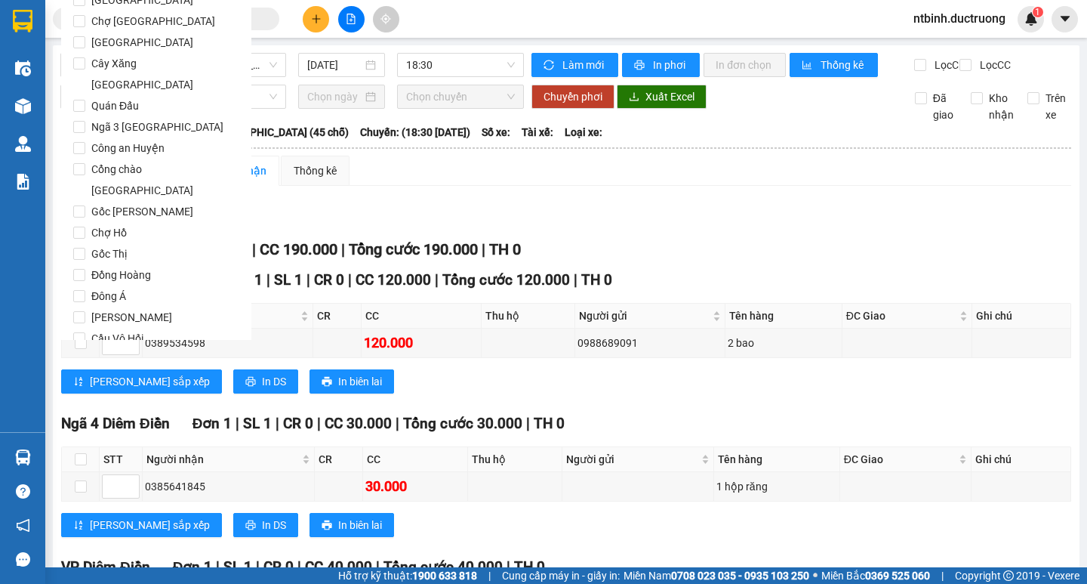
click at [97, 416] on span "Lọc" at bounding box center [93, 424] width 17 height 17
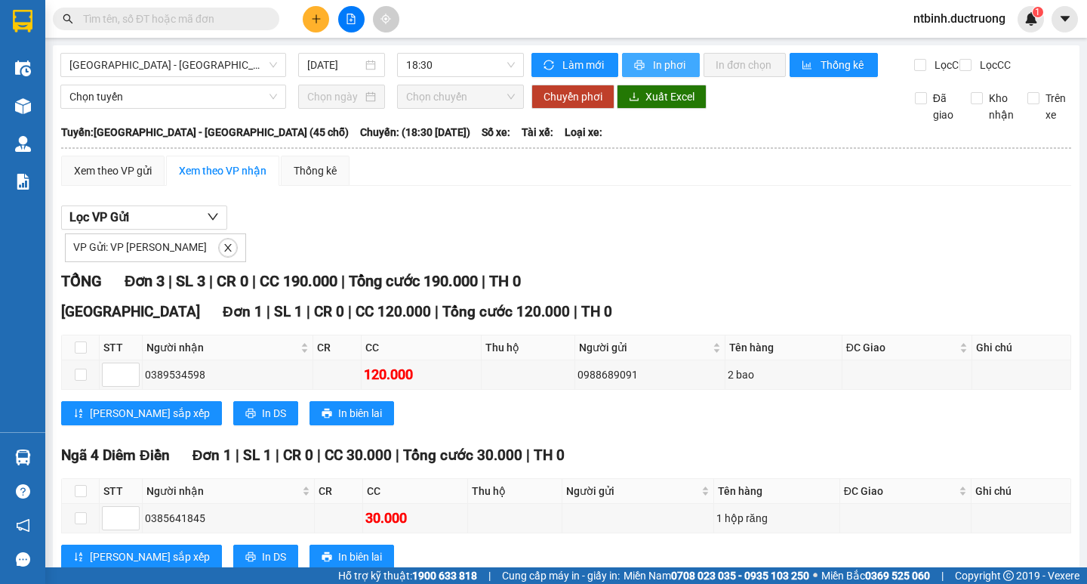
click at [659, 71] on span "In phơi" at bounding box center [670, 65] width 35 height 17
click at [630, 57] on button "In phơi" at bounding box center [661, 65] width 78 height 24
click at [846, 237] on div "Lọc VP Gửi VP Gửi: VP [PERSON_NAME]" at bounding box center [566, 233] width 1010 height 57
click at [655, 56] on button "In phơi" at bounding box center [661, 65] width 78 height 24
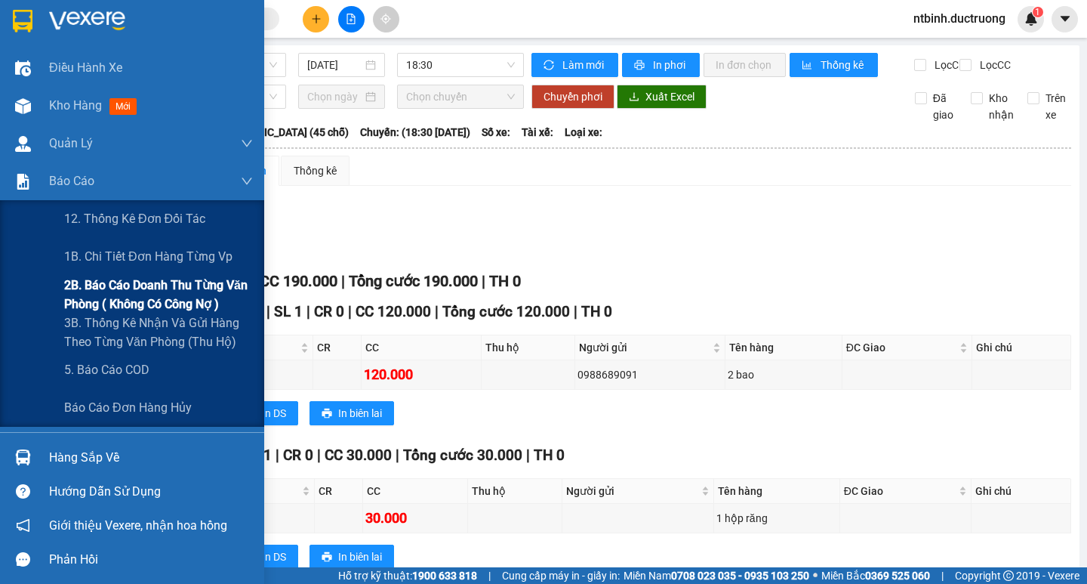
click at [121, 312] on span "2B. Báo cáo doanh thu từng văn phòng ( không có công nợ )" at bounding box center [158, 295] width 189 height 38
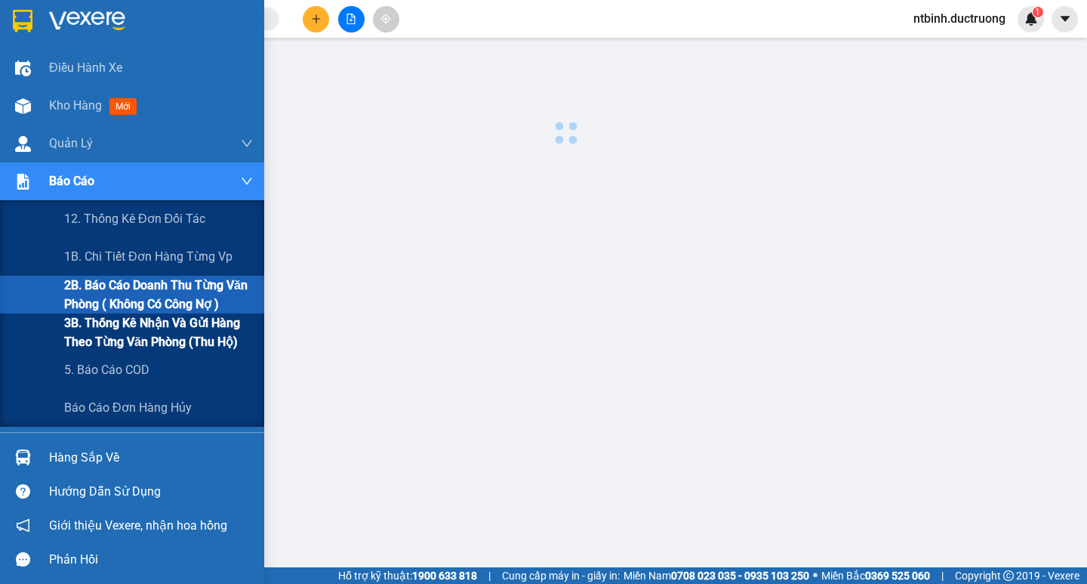
click at [126, 327] on span "3B. Thống kê nhận và gửi hàng theo từng văn phòng (thu hộ)" at bounding box center [158, 332] width 189 height 38
